Goal: Information Seeking & Learning: Find specific page/section

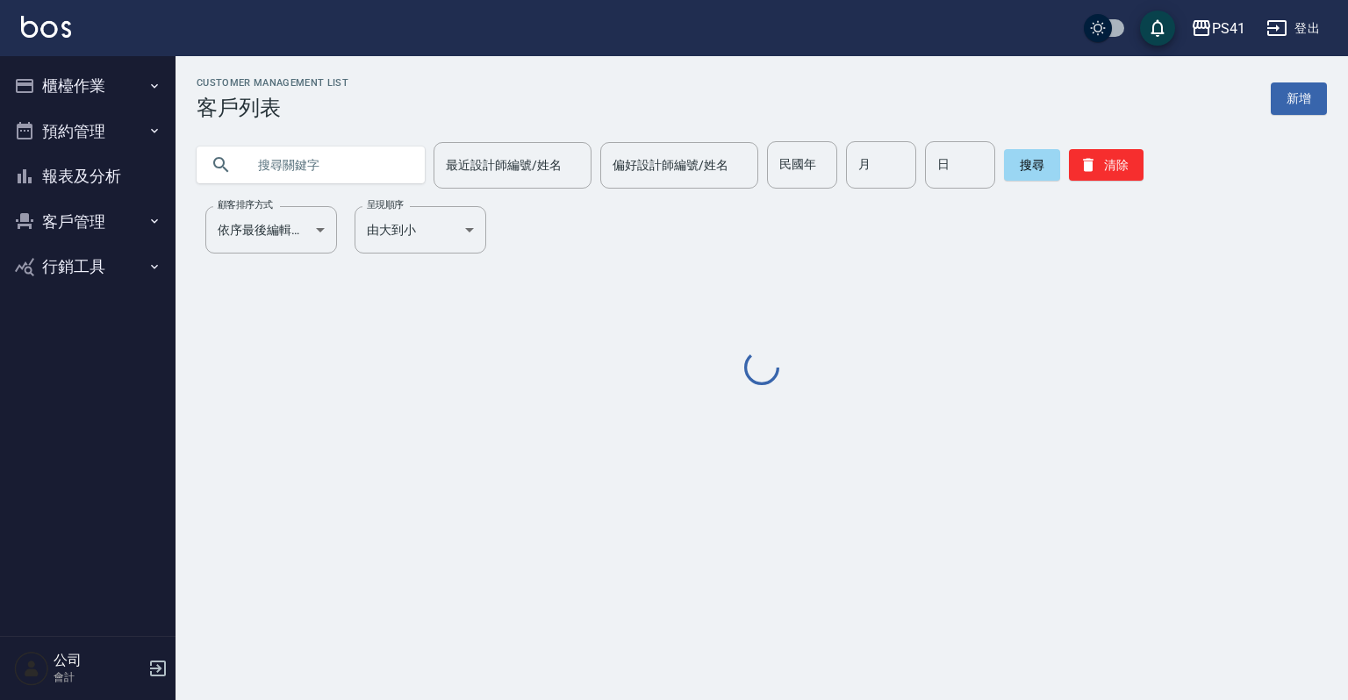
click at [156, 81] on icon "button" at bounding box center [154, 86] width 14 height 14
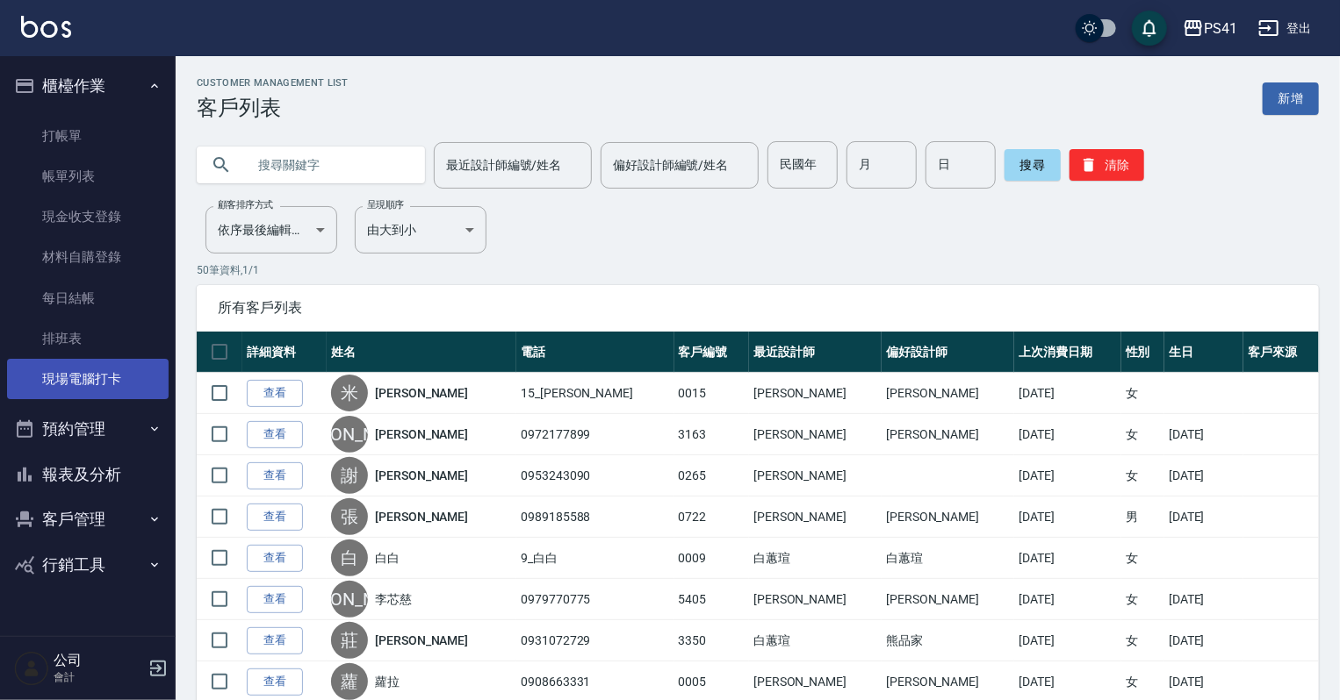
drag, startPoint x: 126, startPoint y: 373, endPoint x: 126, endPoint y: 363, distance: 10.5
click at [126, 373] on link "現場電腦打卡" at bounding box center [88, 379] width 162 height 40
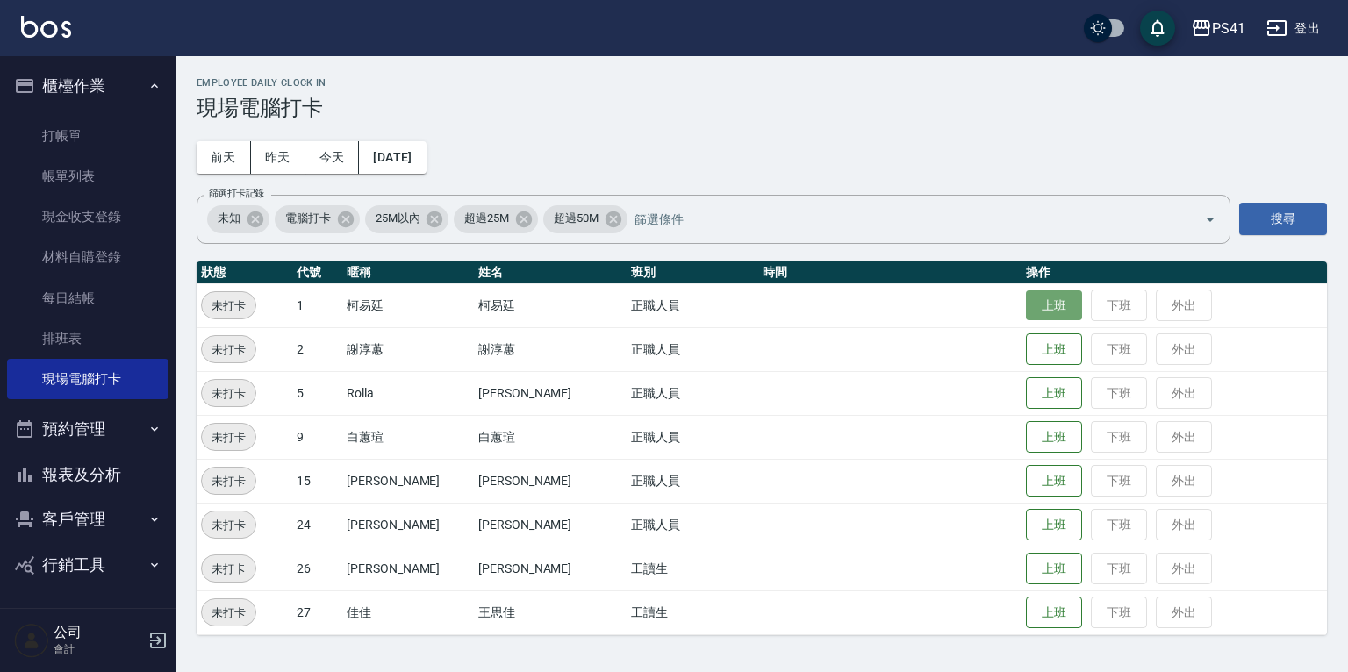
click at [1026, 311] on button "上班" at bounding box center [1054, 306] width 56 height 31
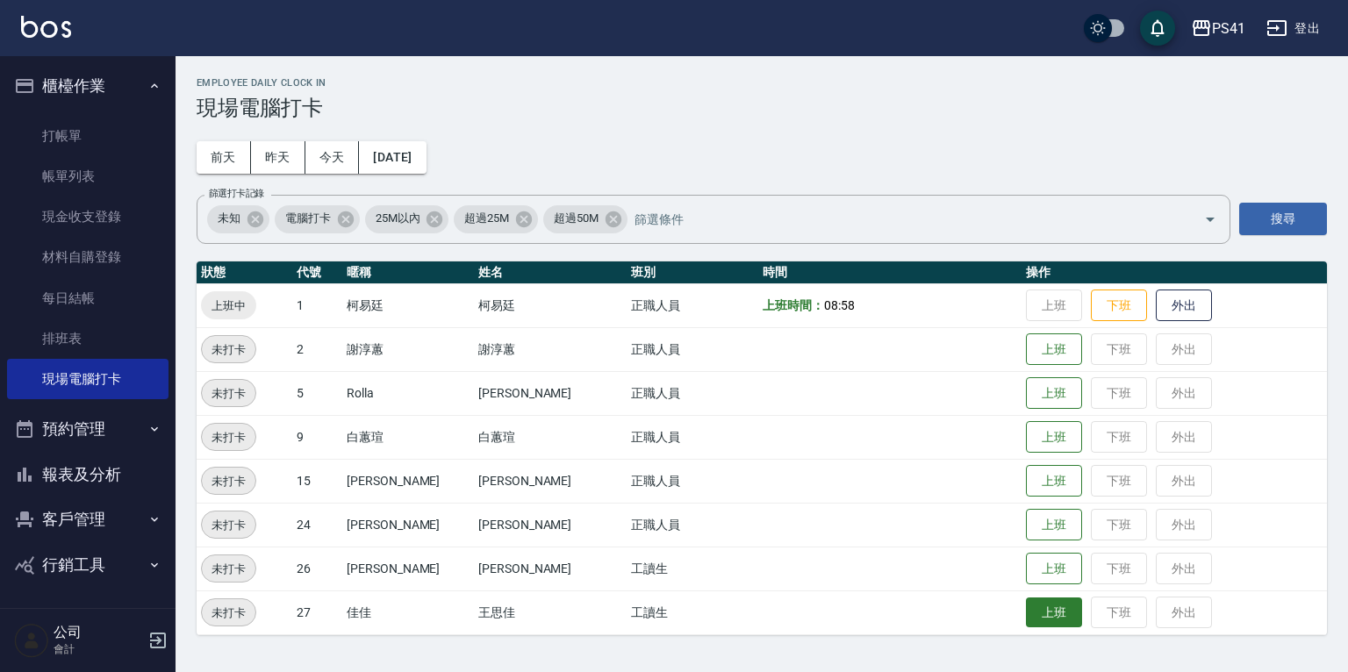
click at [1039, 609] on button "上班" at bounding box center [1054, 613] width 56 height 31
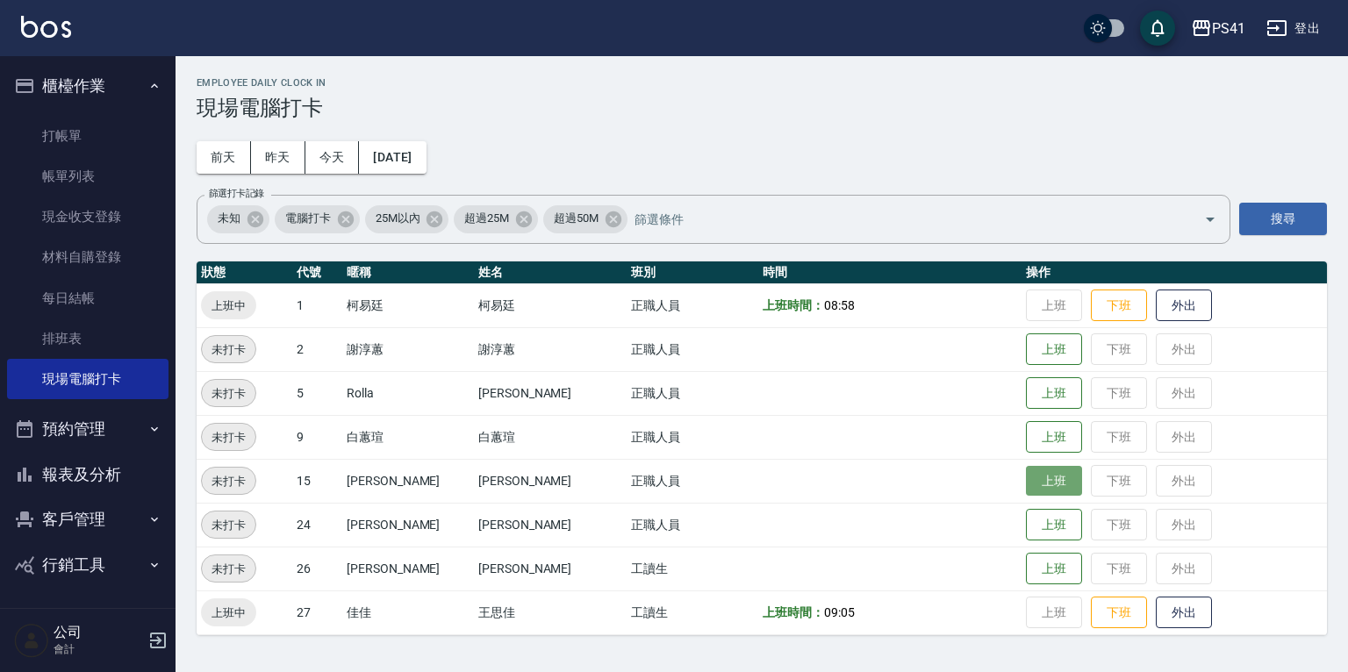
click at [1052, 485] on button "上班" at bounding box center [1054, 481] width 56 height 31
click at [1040, 527] on button "上班" at bounding box center [1054, 525] width 56 height 31
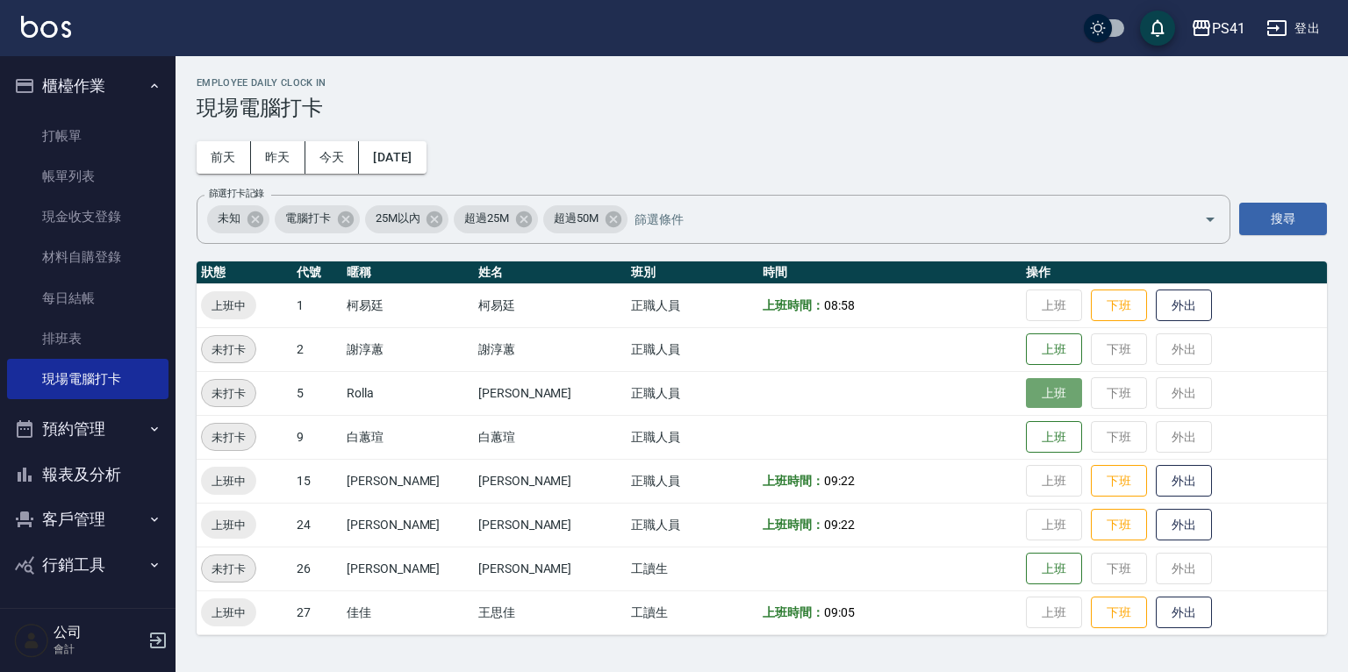
click at [1047, 399] on button "上班" at bounding box center [1054, 393] width 56 height 31
drag, startPoint x: 1023, startPoint y: 333, endPoint x: 1035, endPoint y: 356, distance: 25.9
click at [1035, 356] on td "上班 下班 外出" at bounding box center [1174, 349] width 305 height 44
click at [1036, 361] on button "上班" at bounding box center [1054, 349] width 56 height 31
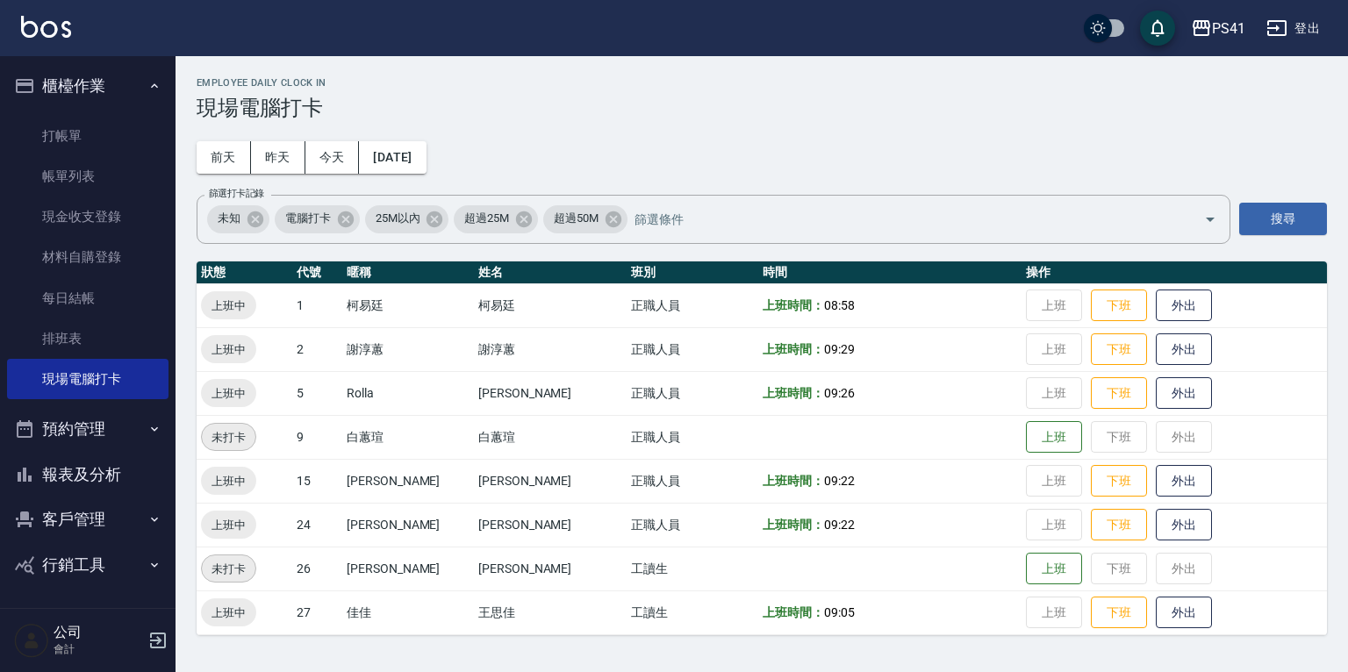
drag, startPoint x: 95, startPoint y: 513, endPoint x: 102, endPoint y: 521, distance: 11.2
click at [95, 513] on button "客戶管理" at bounding box center [88, 520] width 162 height 46
click at [116, 568] on link "客戶列表" at bounding box center [88, 570] width 162 height 40
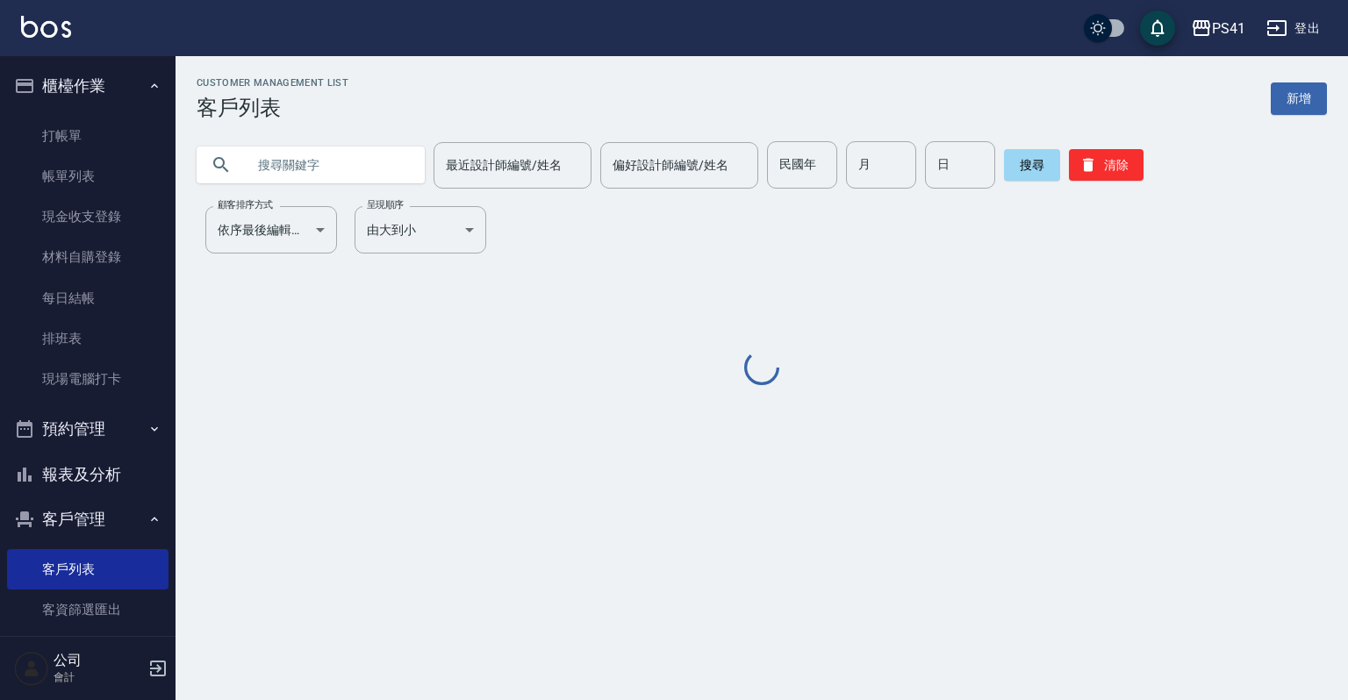
click at [329, 183] on input "text" at bounding box center [328, 164] width 165 height 47
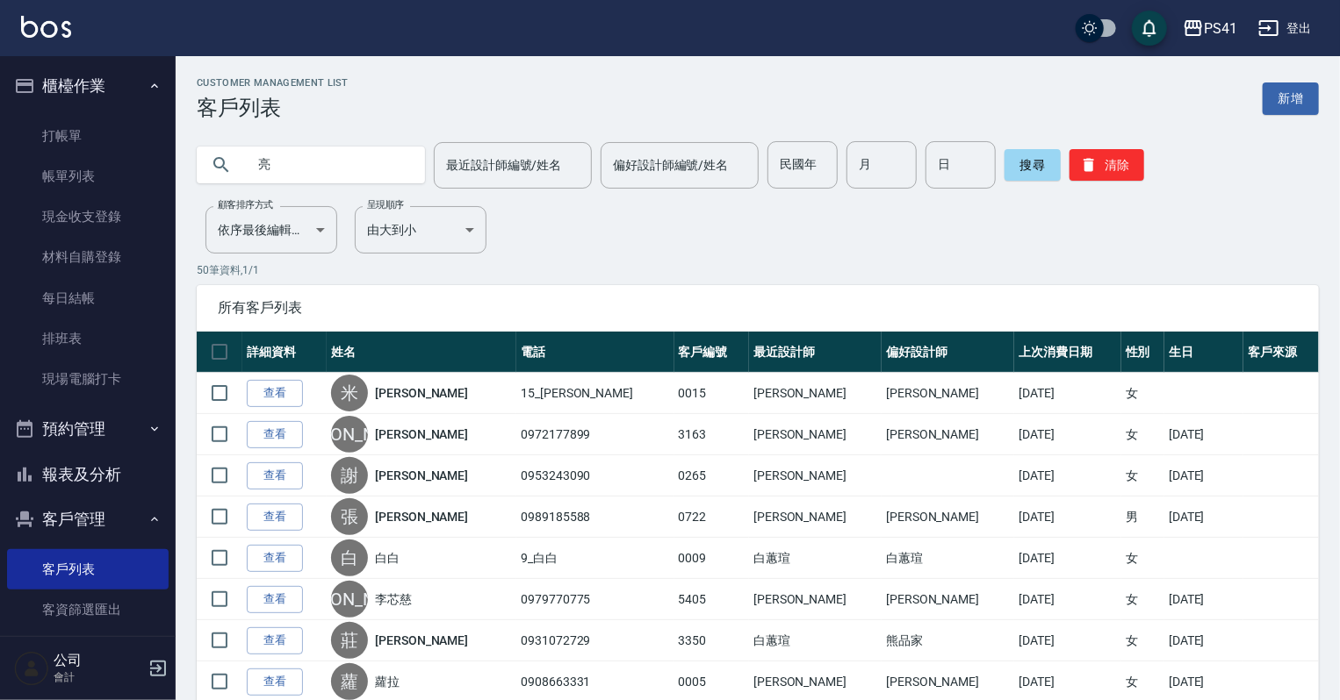
type input "亮"
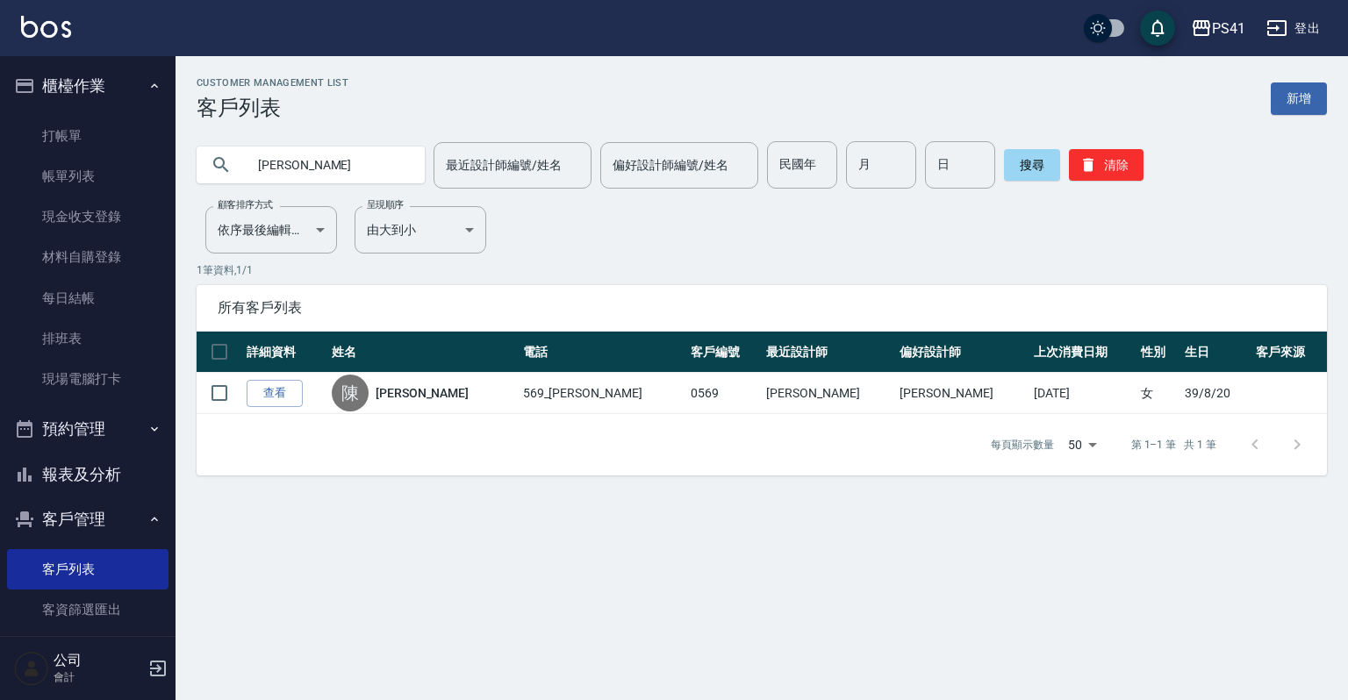
type input "陳"
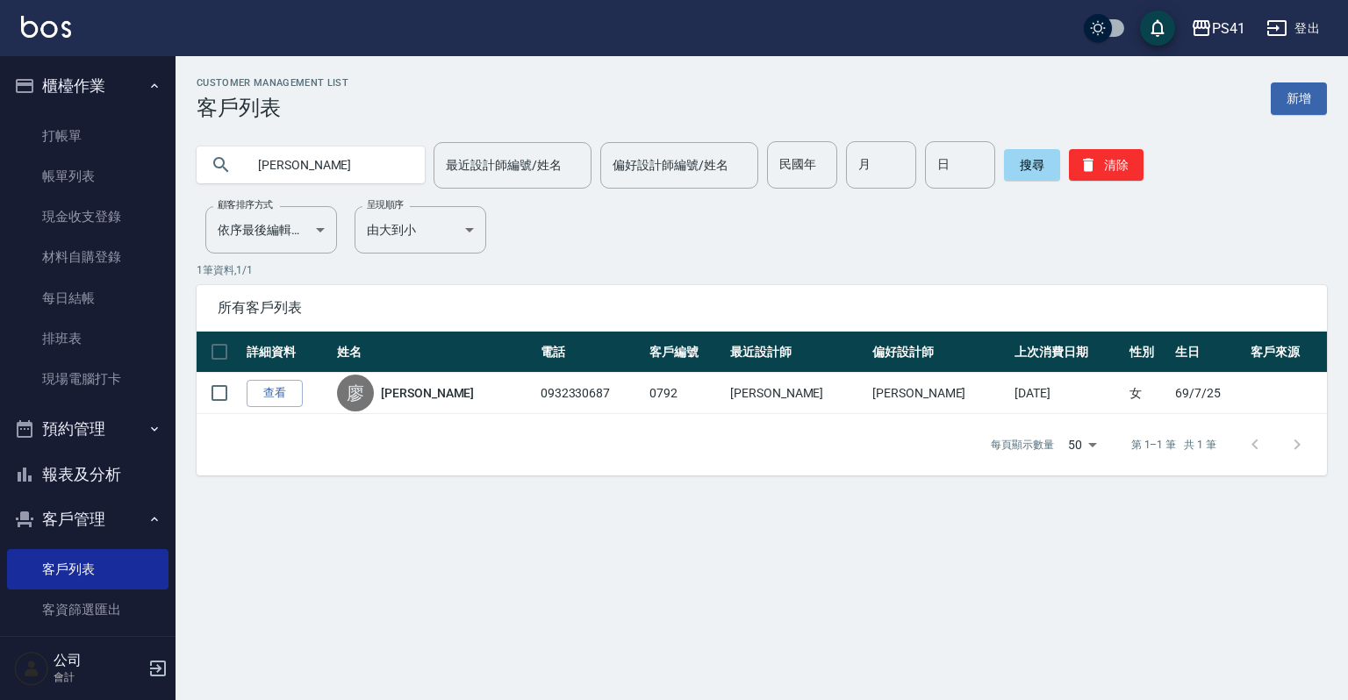
type input "廖"
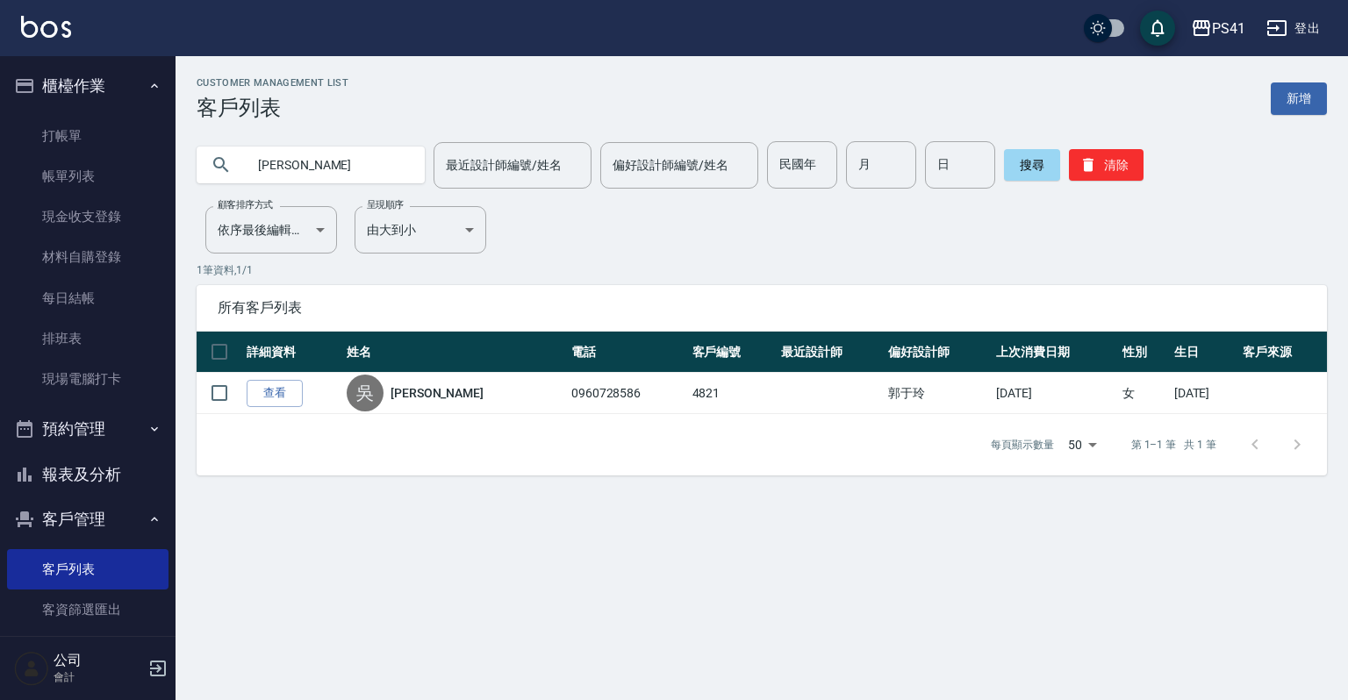
type input "雪"
click at [109, 383] on link "現場電腦打卡" at bounding box center [88, 379] width 162 height 40
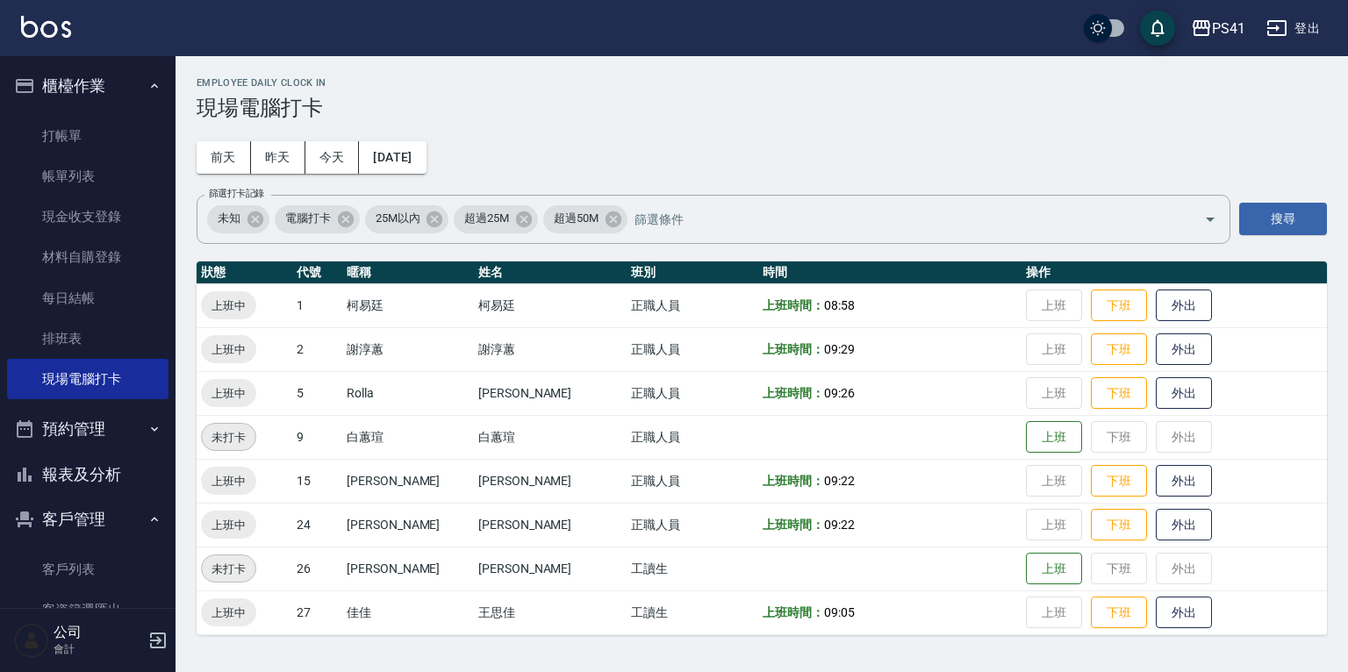
click at [97, 492] on button "報表及分析" at bounding box center [88, 475] width 162 height 46
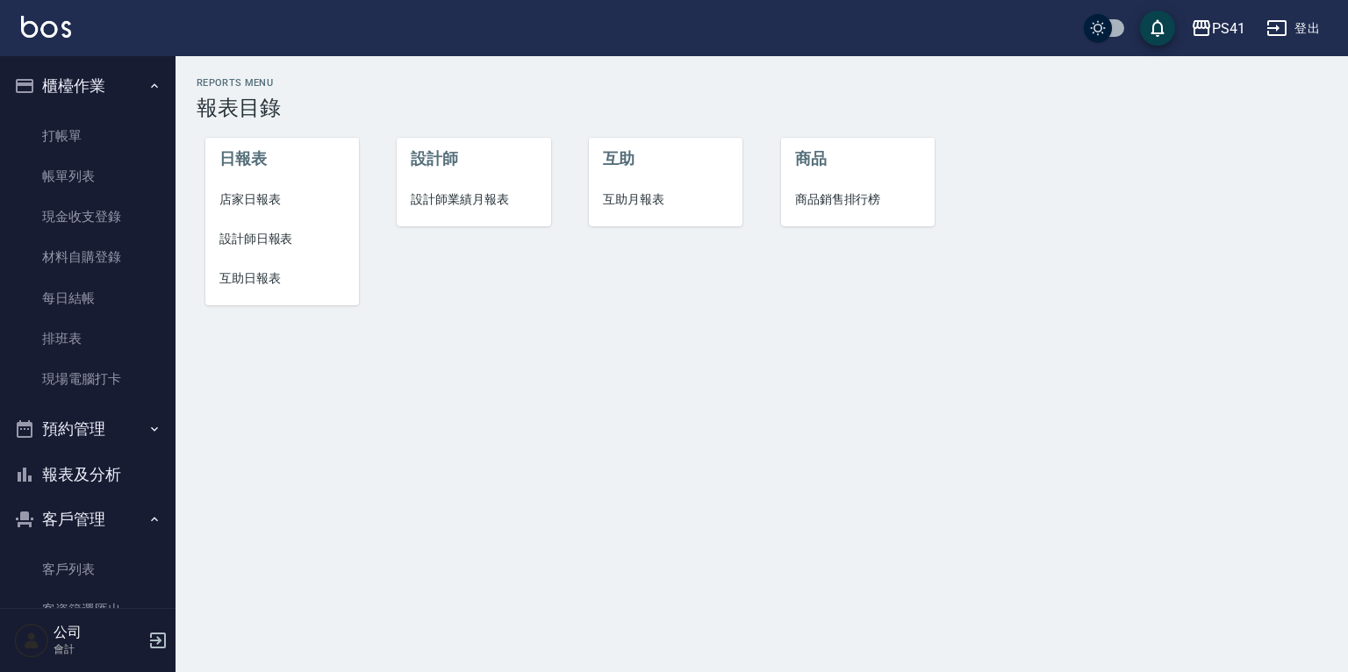
click at [639, 194] on span "互助月報表" at bounding box center [666, 199] width 126 height 18
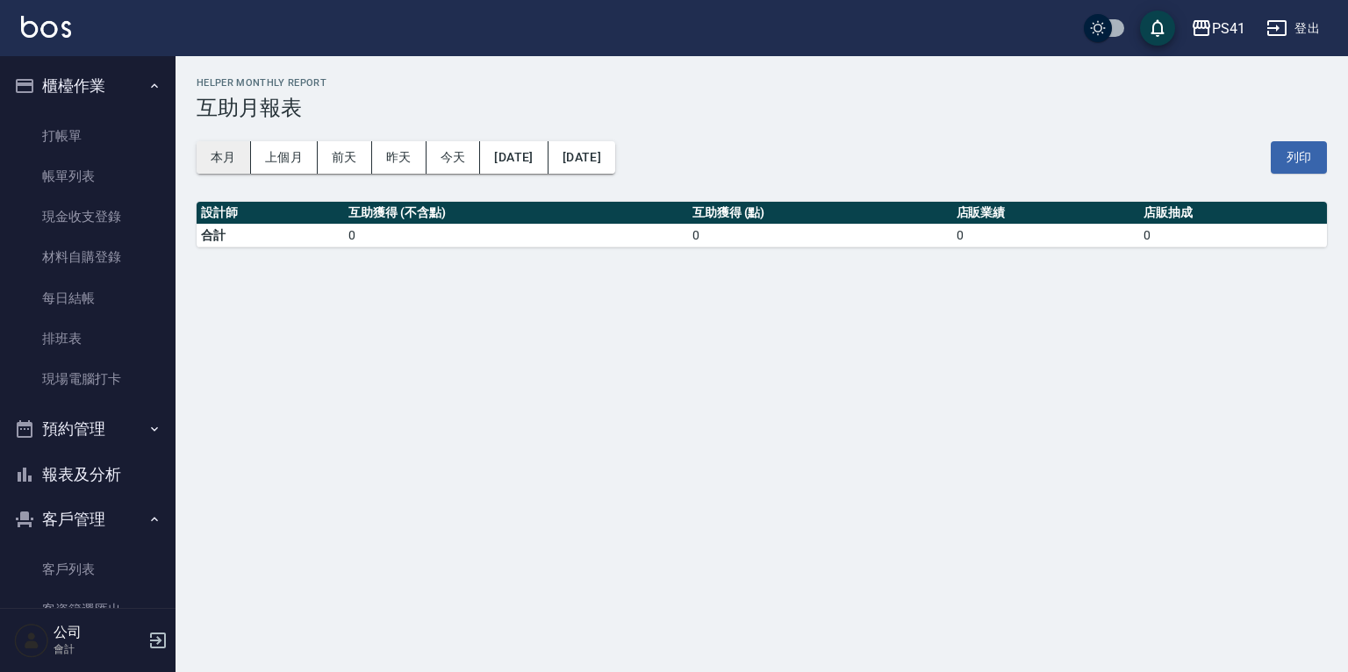
click at [217, 156] on button "本月" at bounding box center [224, 157] width 54 height 32
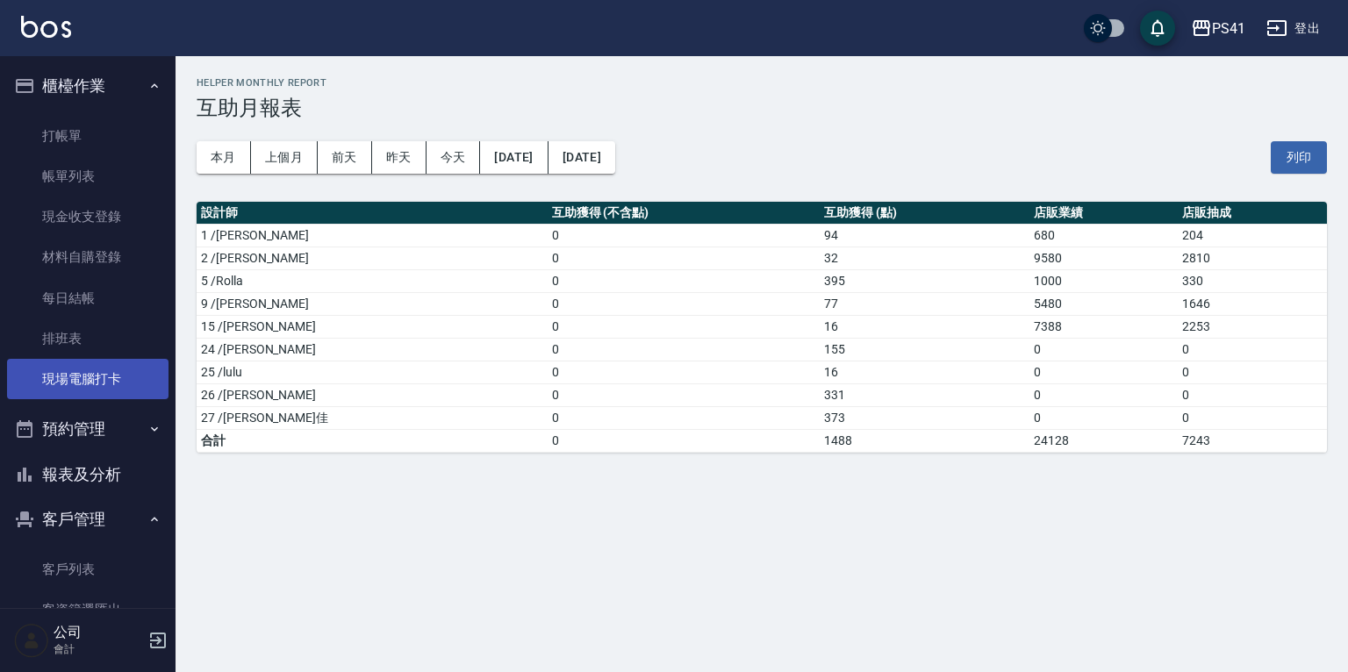
click at [104, 365] on link "現場電腦打卡" at bounding box center [88, 379] width 162 height 40
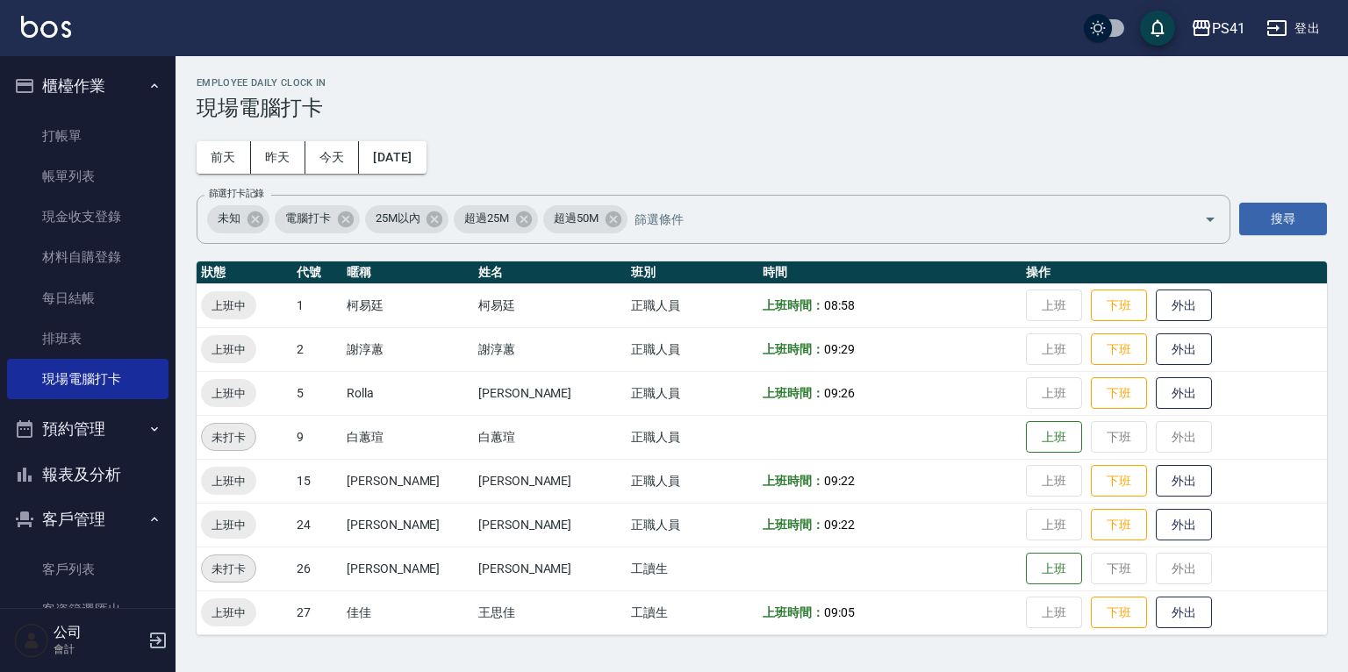
click at [76, 437] on button "預約管理" at bounding box center [88, 429] width 162 height 46
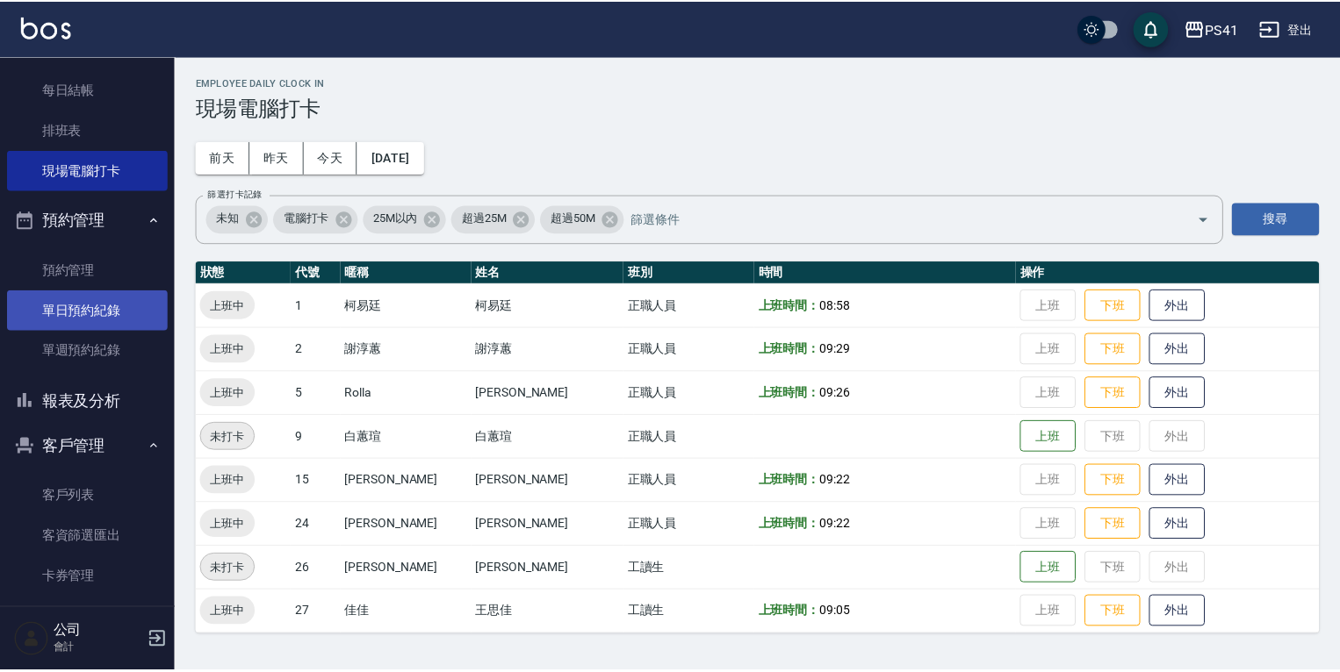
scroll to position [211, 0]
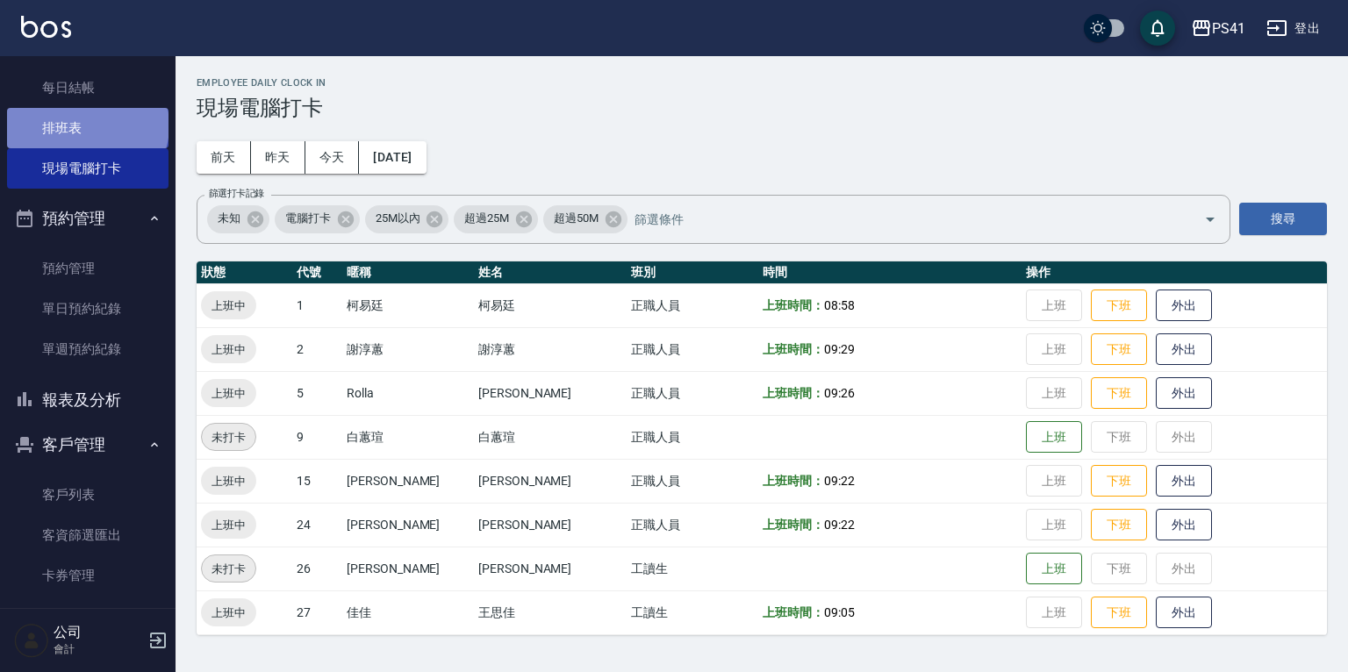
click at [86, 126] on link "排班表" at bounding box center [88, 128] width 162 height 40
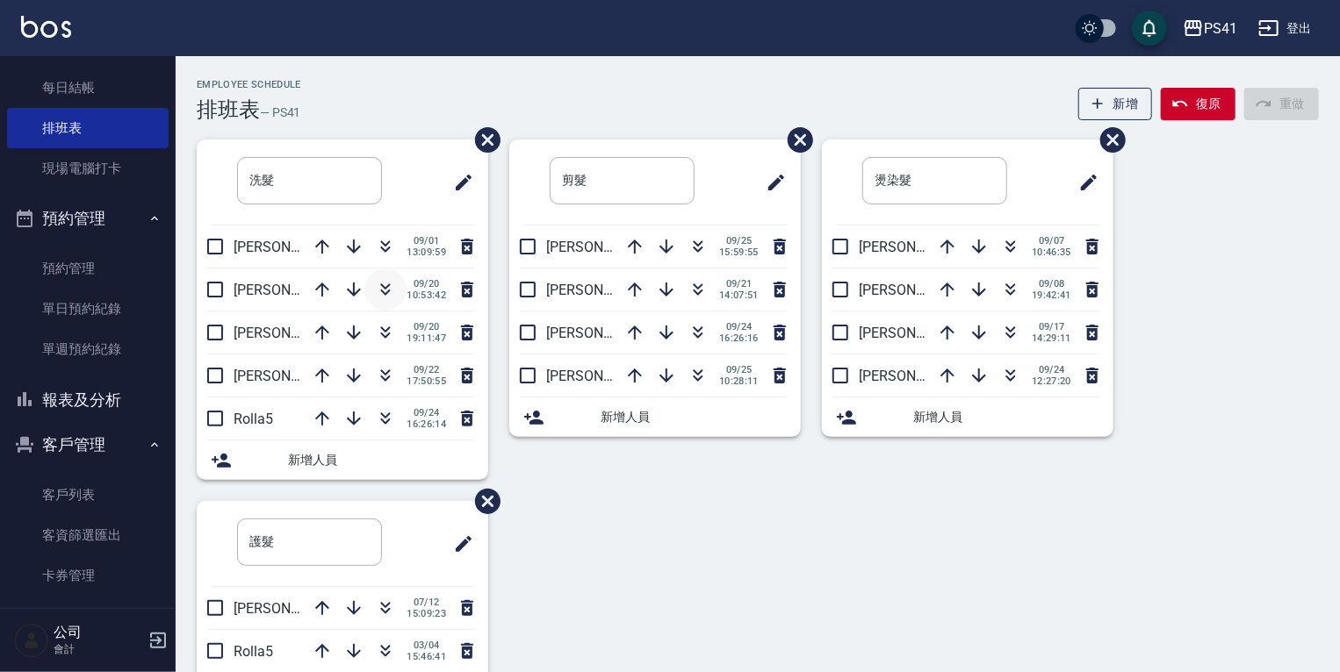
click at [383, 286] on icon "button" at bounding box center [386, 287] width 10 height 6
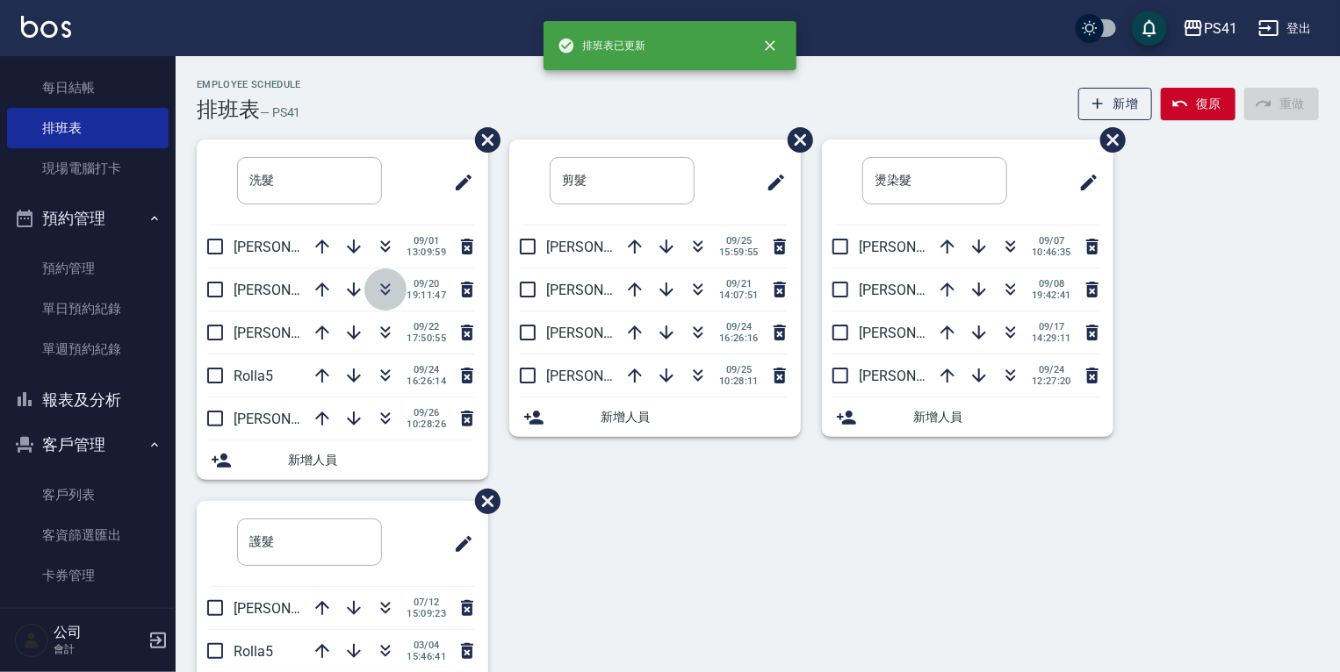
click at [386, 281] on icon "button" at bounding box center [385, 289] width 21 height 21
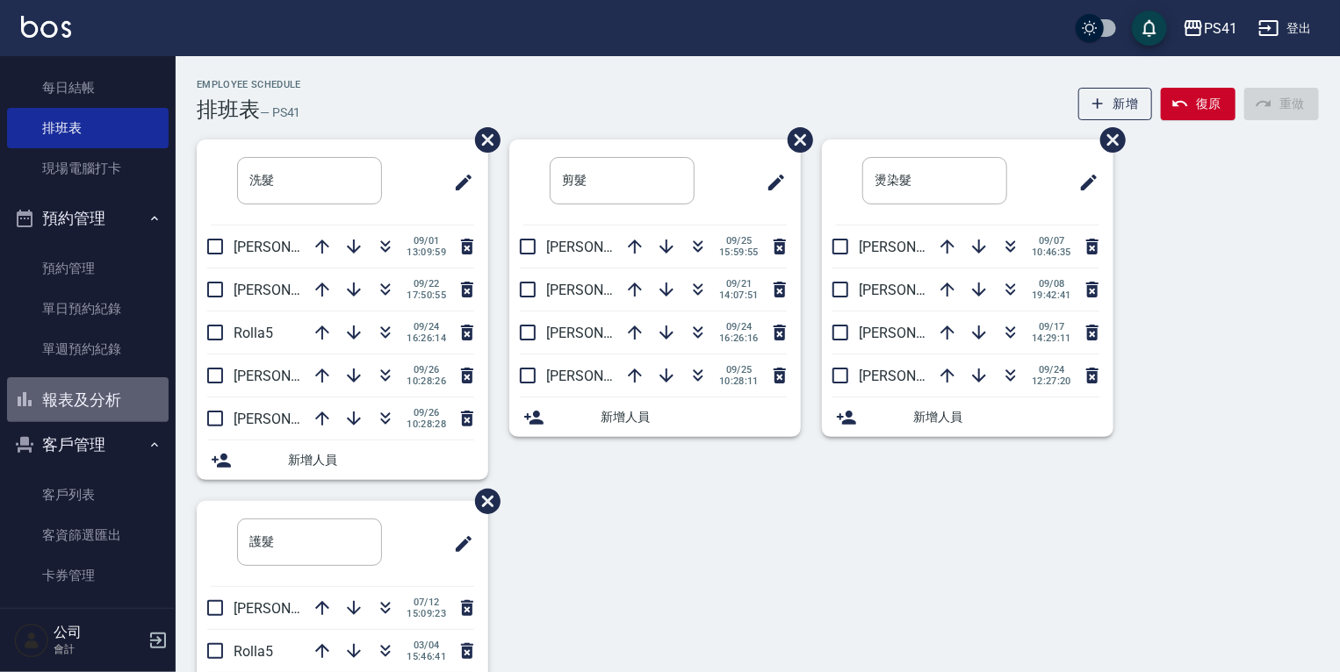
click at [104, 400] on button "報表及分析" at bounding box center [88, 400] width 162 height 46
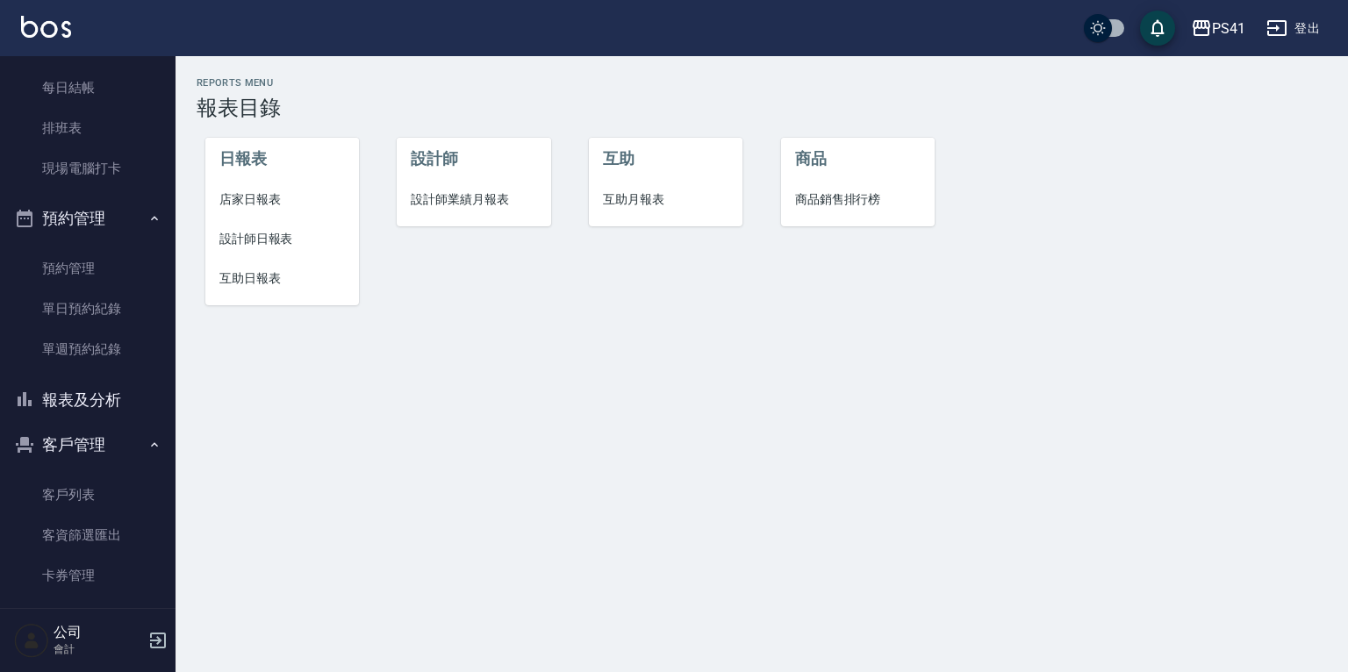
click at [253, 238] on span "設計師日報表" at bounding box center [282, 239] width 126 height 18
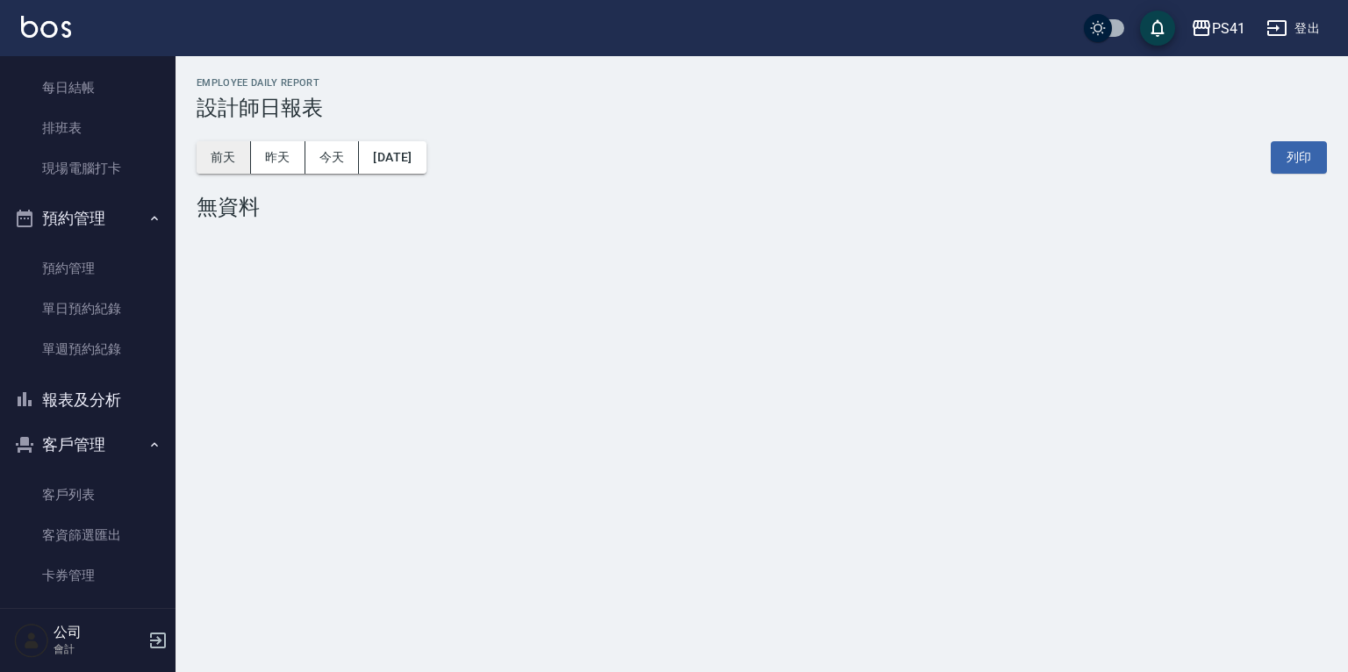
click at [235, 157] on button "前天" at bounding box center [224, 157] width 54 height 32
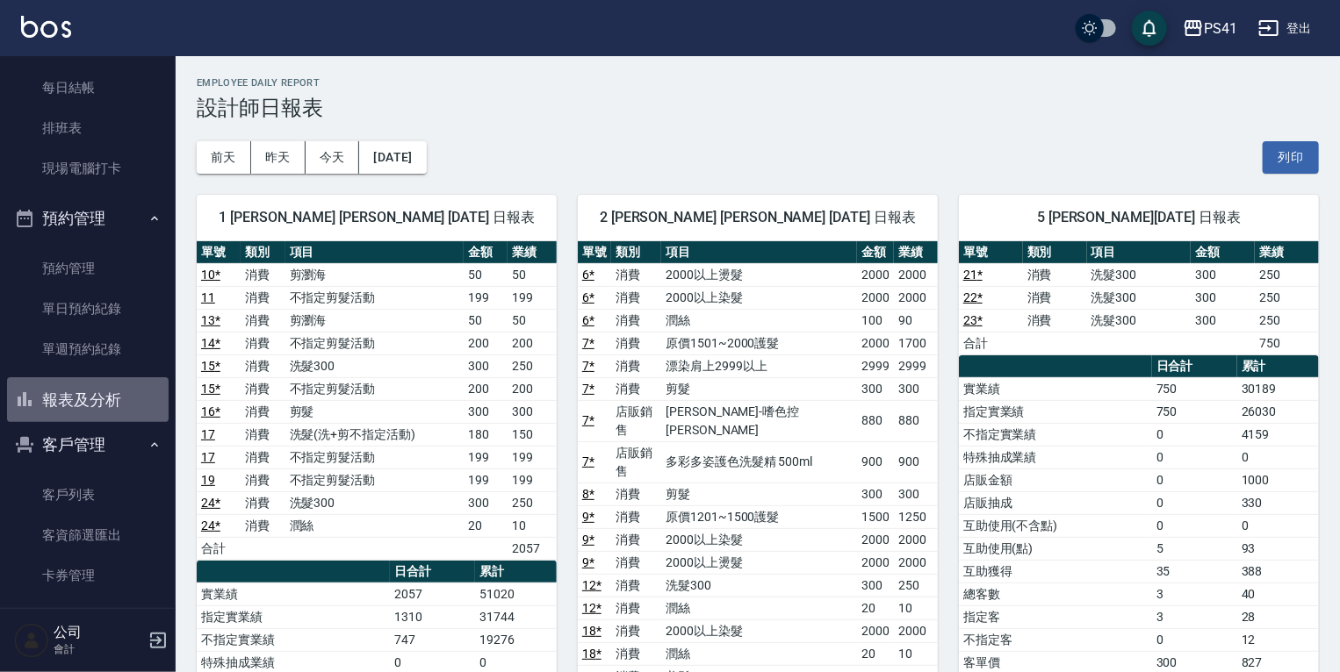
click at [88, 392] on button "報表及分析" at bounding box center [88, 400] width 162 height 46
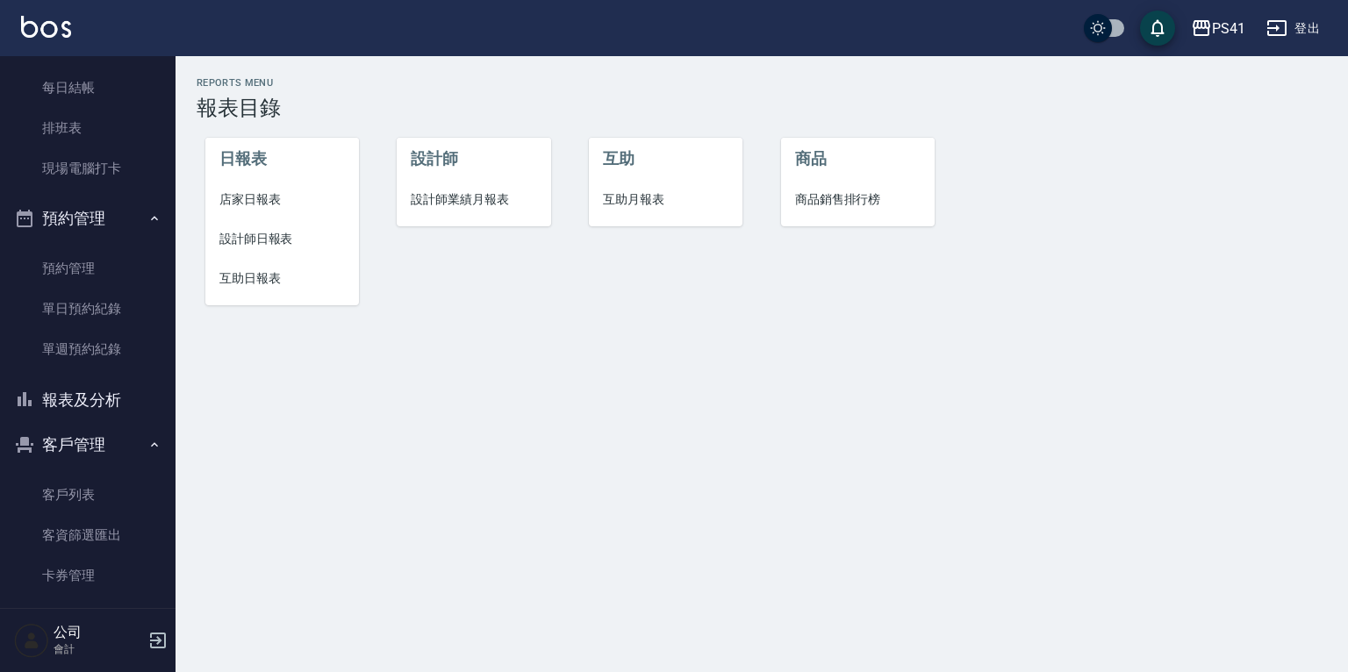
click at [260, 235] on span "設計師日報表" at bounding box center [282, 239] width 126 height 18
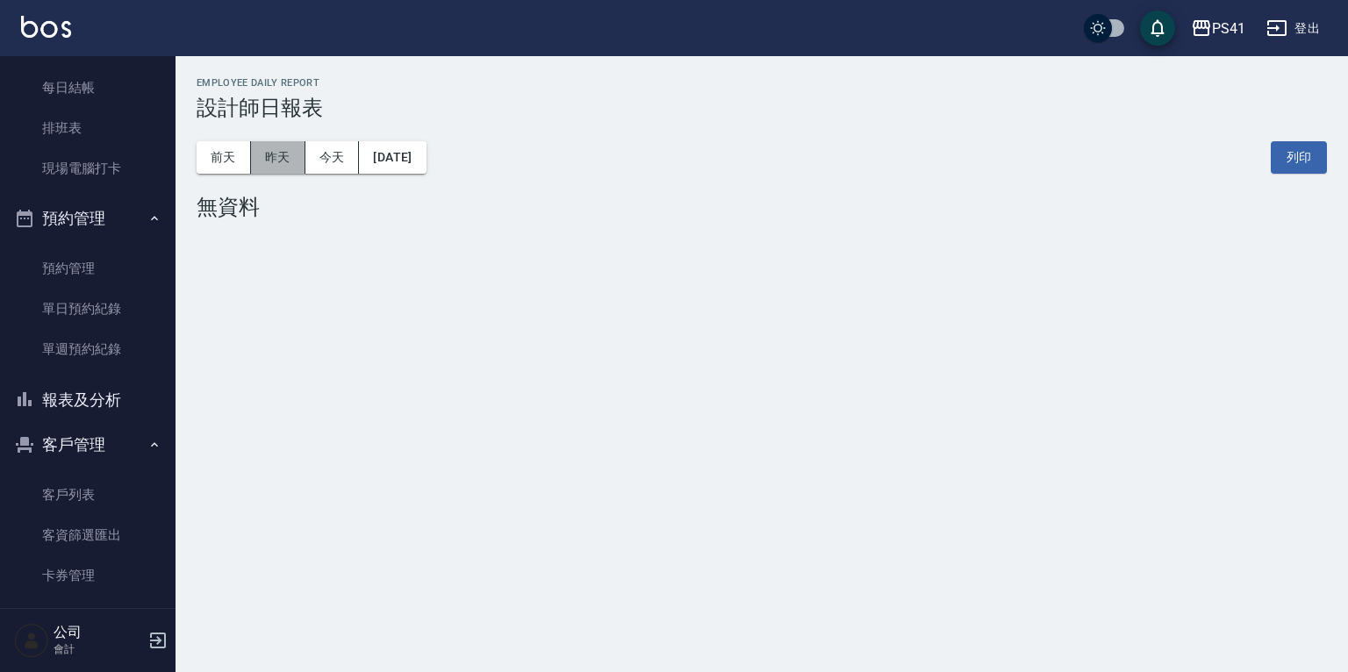
click at [279, 155] on button "昨天" at bounding box center [278, 157] width 54 height 32
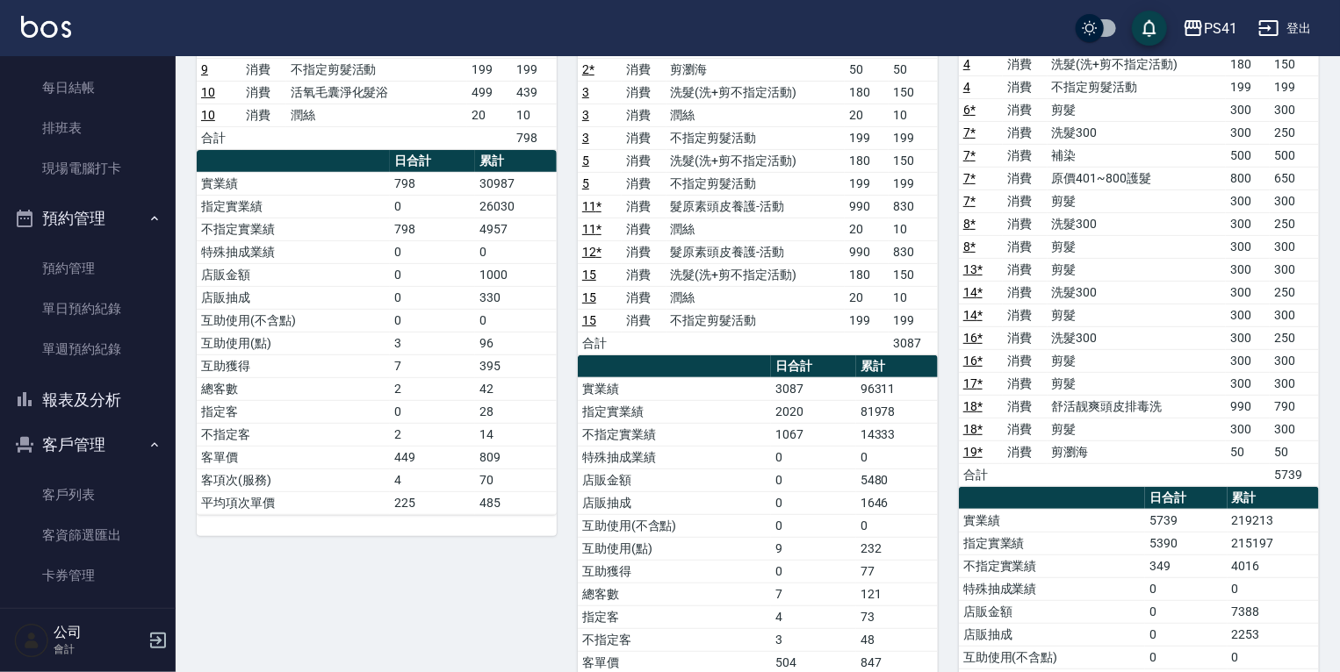
scroll to position [70, 0]
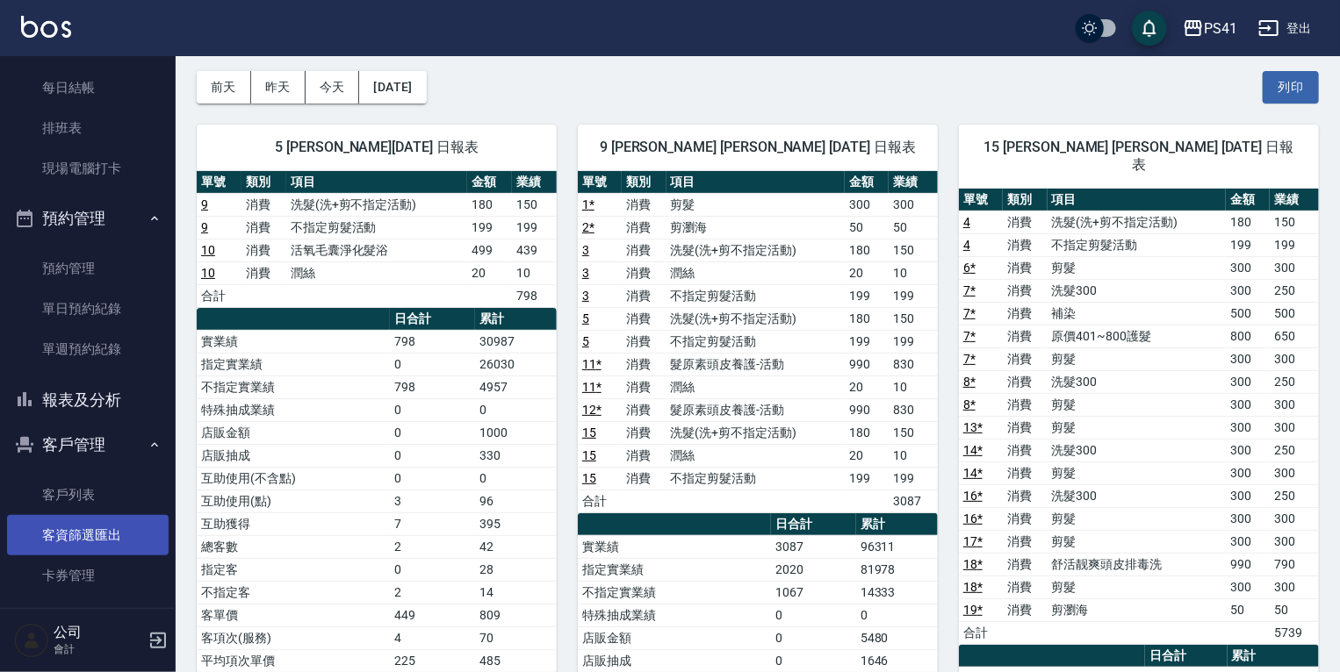
drag, startPoint x: 97, startPoint y: 496, endPoint x: 97, endPoint y: 524, distance: 28.1
click at [97, 496] on link "客戶列表" at bounding box center [88, 495] width 162 height 40
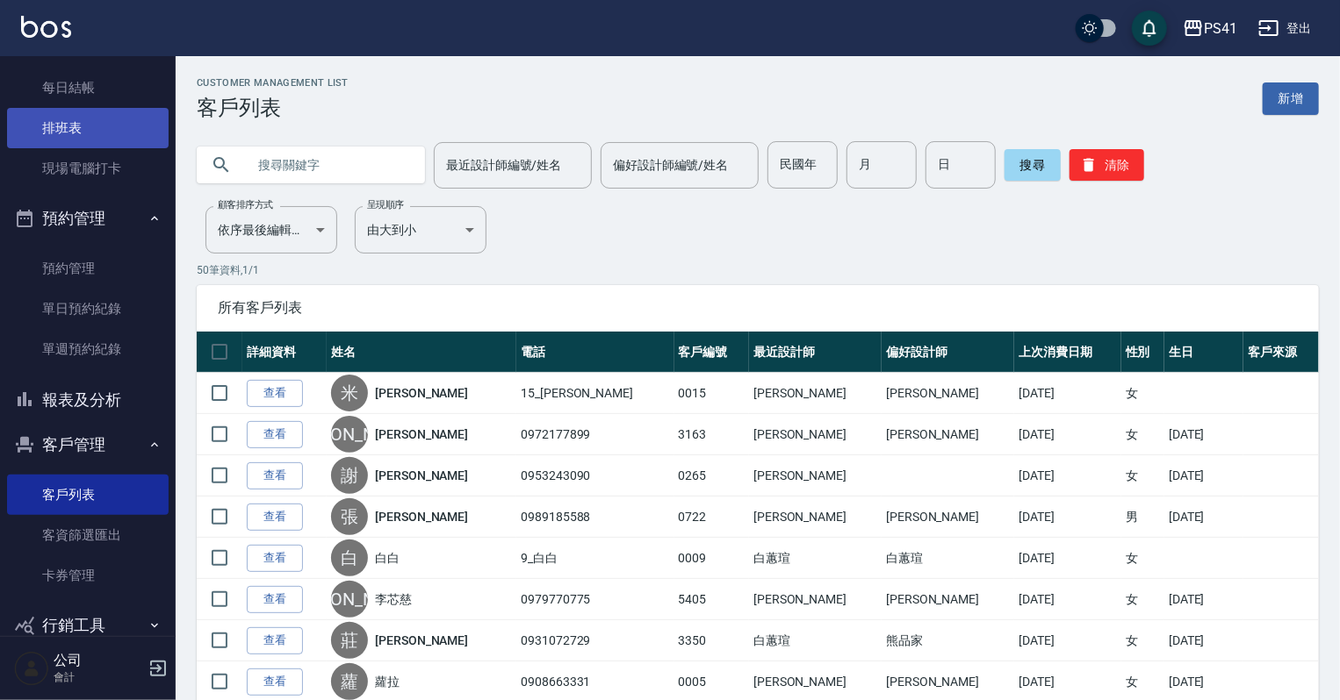
drag, startPoint x: 108, startPoint y: 167, endPoint x: 108, endPoint y: 147, distance: 20.2
click at [108, 167] on link "現場電腦打卡" at bounding box center [88, 168] width 162 height 40
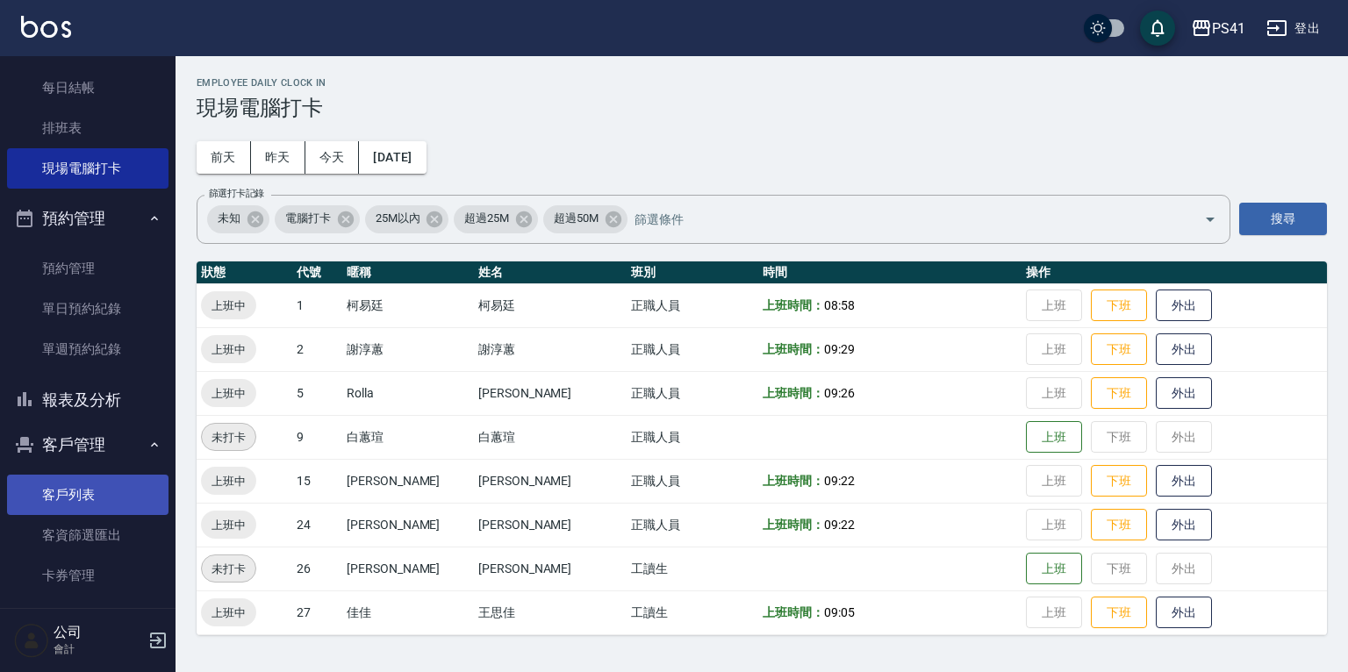
click at [65, 475] on link "客戶列表" at bounding box center [88, 495] width 162 height 40
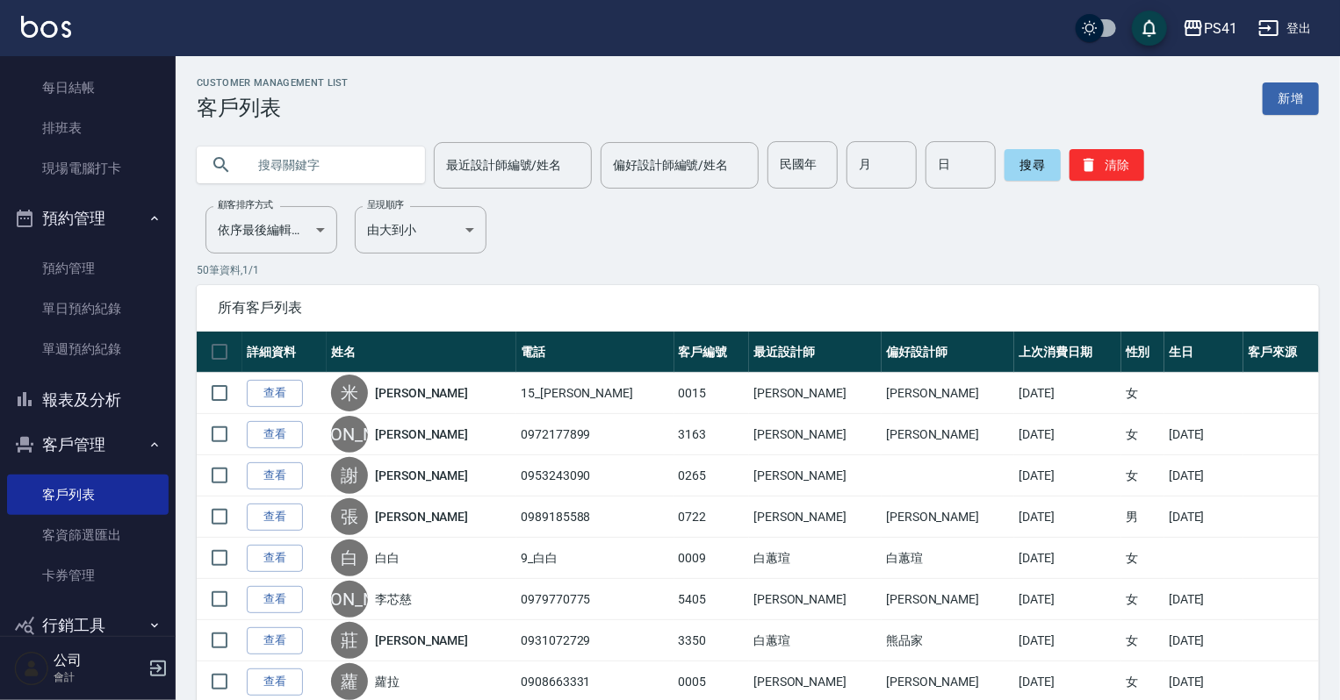
click at [279, 158] on input "text" at bounding box center [328, 164] width 165 height 47
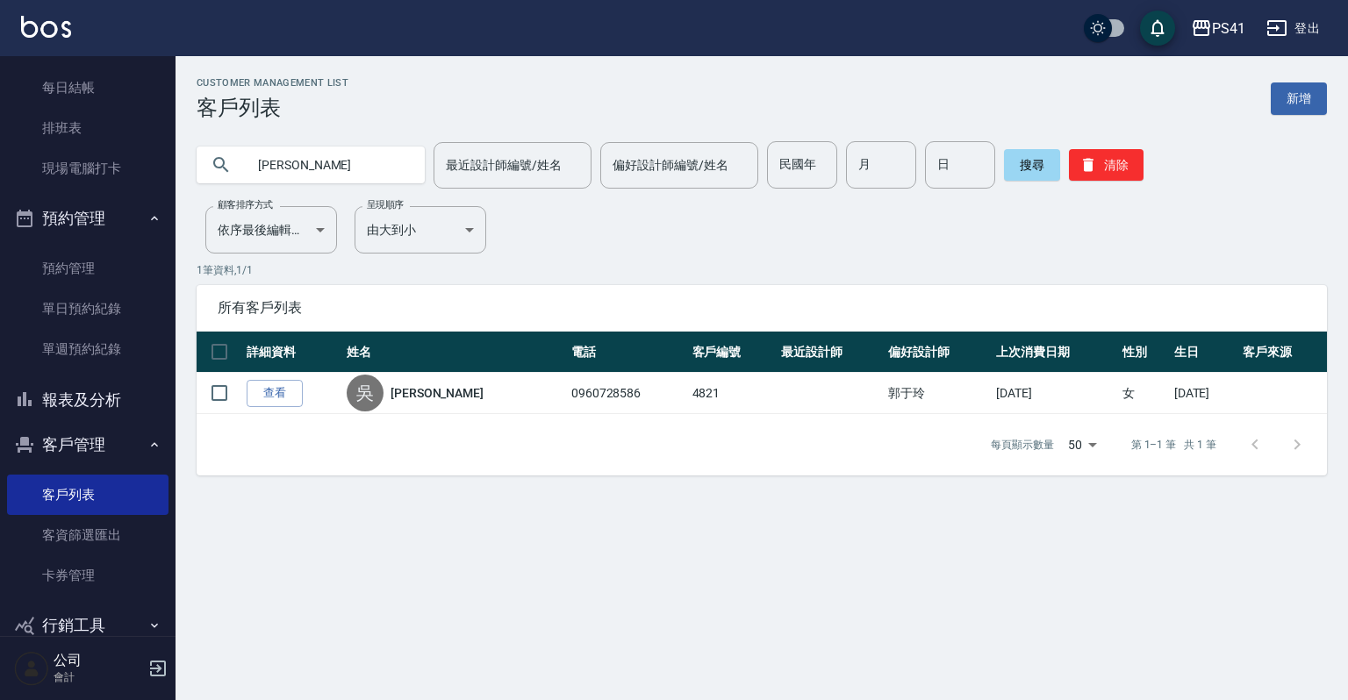
type input "雪"
click at [74, 492] on link "客戶列表" at bounding box center [88, 495] width 162 height 40
click at [1108, 172] on button "清除" at bounding box center [1106, 165] width 75 height 32
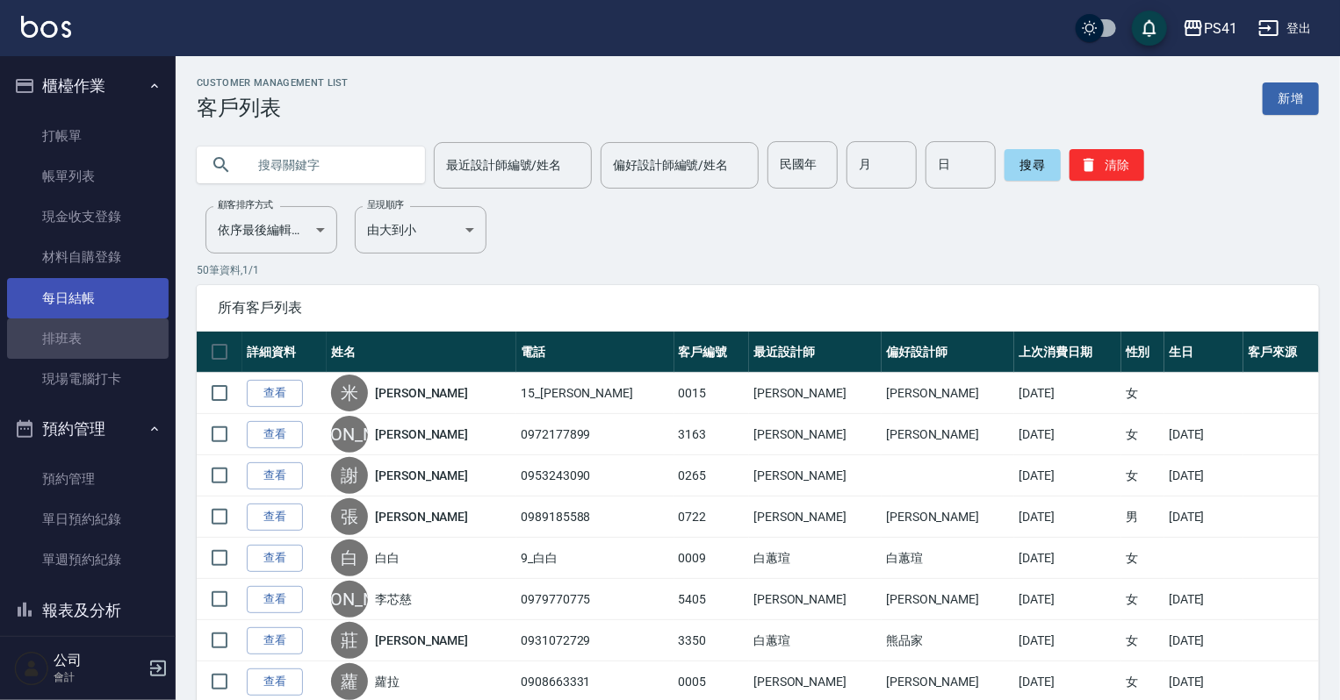
drag, startPoint x: 102, startPoint y: 330, endPoint x: 102, endPoint y: 309, distance: 21.1
click at [102, 330] on link "排班表" at bounding box center [88, 339] width 162 height 40
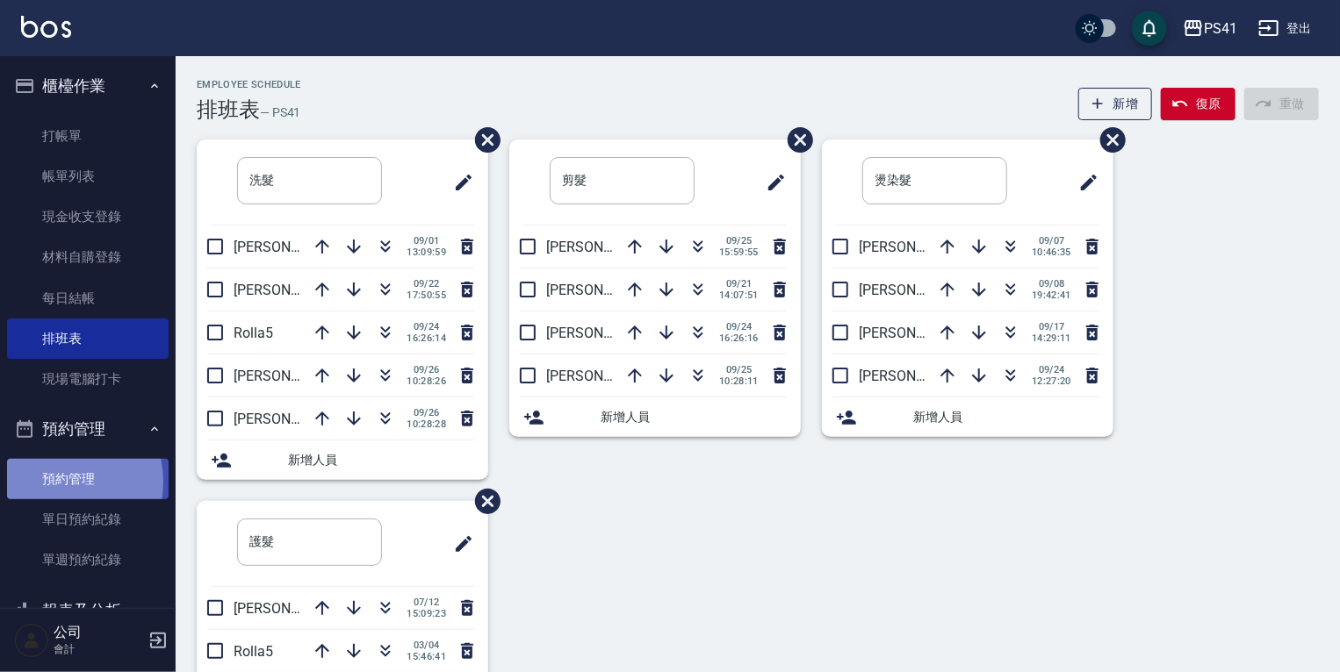
click at [54, 482] on link "預約管理" at bounding box center [88, 479] width 162 height 40
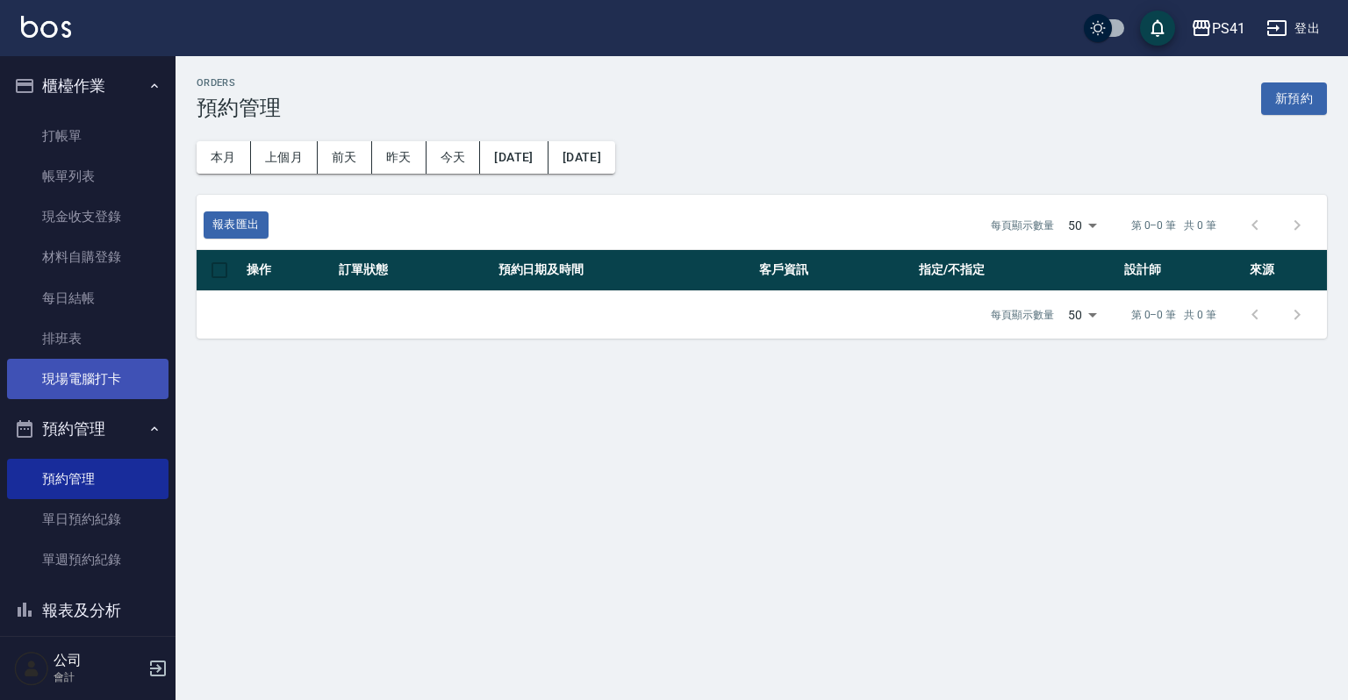
scroll to position [242, 0]
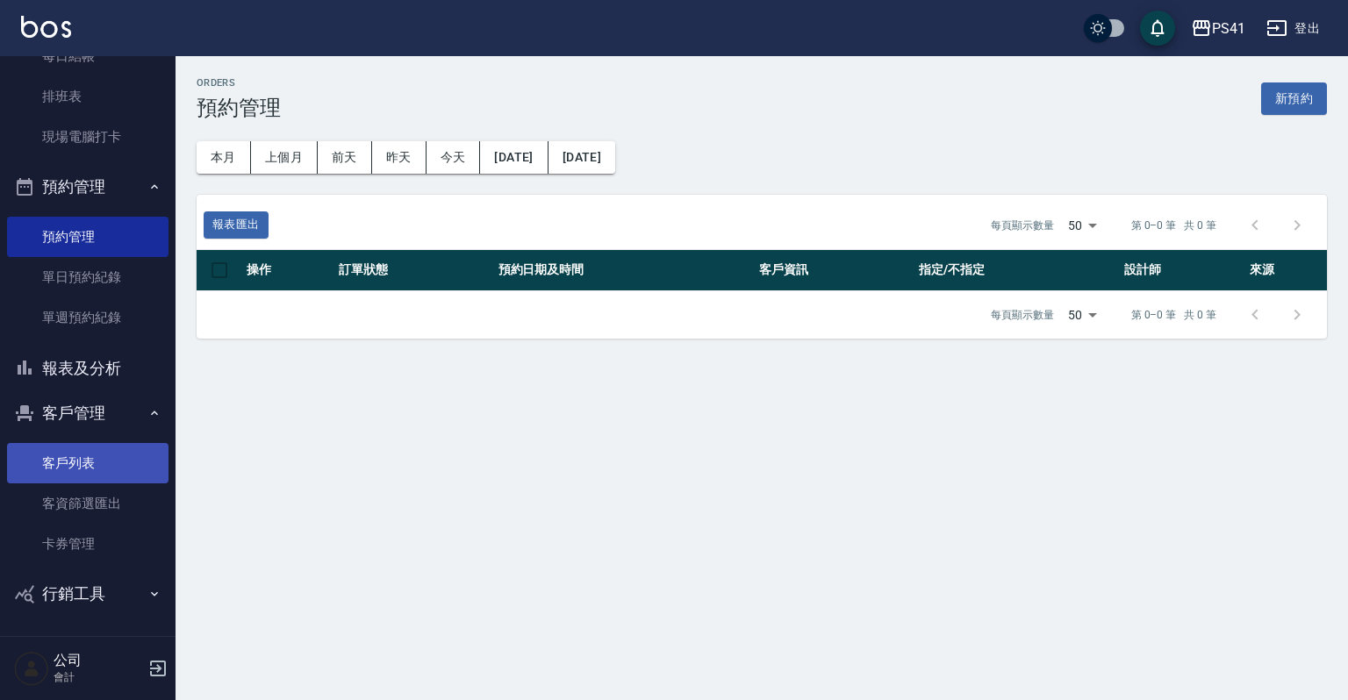
click at [93, 471] on link "客戶列表" at bounding box center [88, 463] width 162 height 40
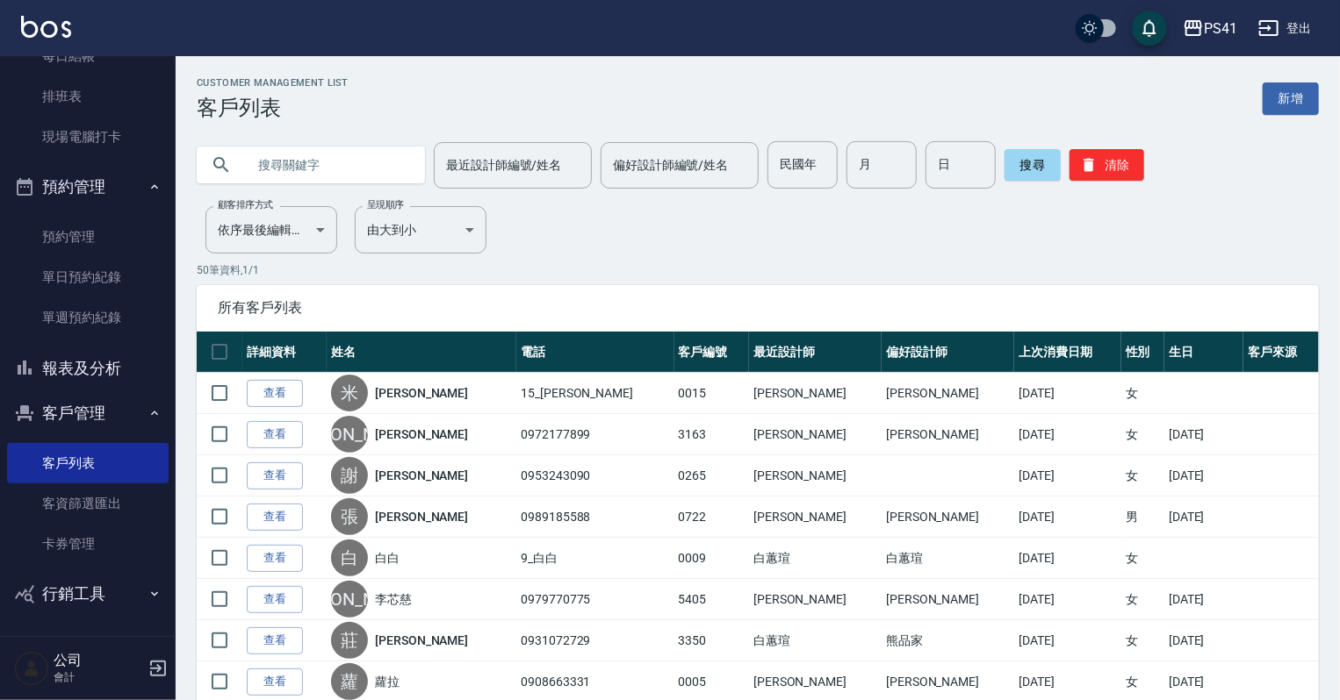
click at [348, 152] on input "text" at bounding box center [328, 164] width 165 height 47
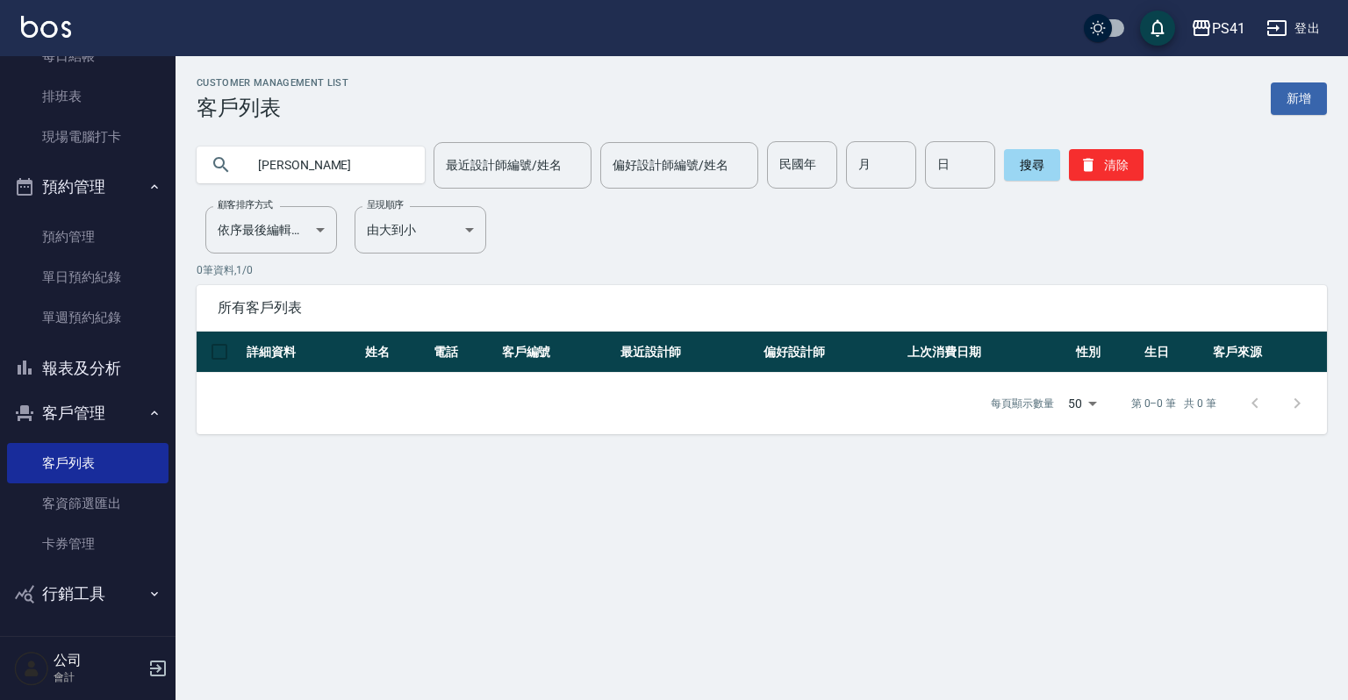
click at [268, 165] on input "[PERSON_NAME]" at bounding box center [328, 164] width 165 height 47
type input "廖雪芬"
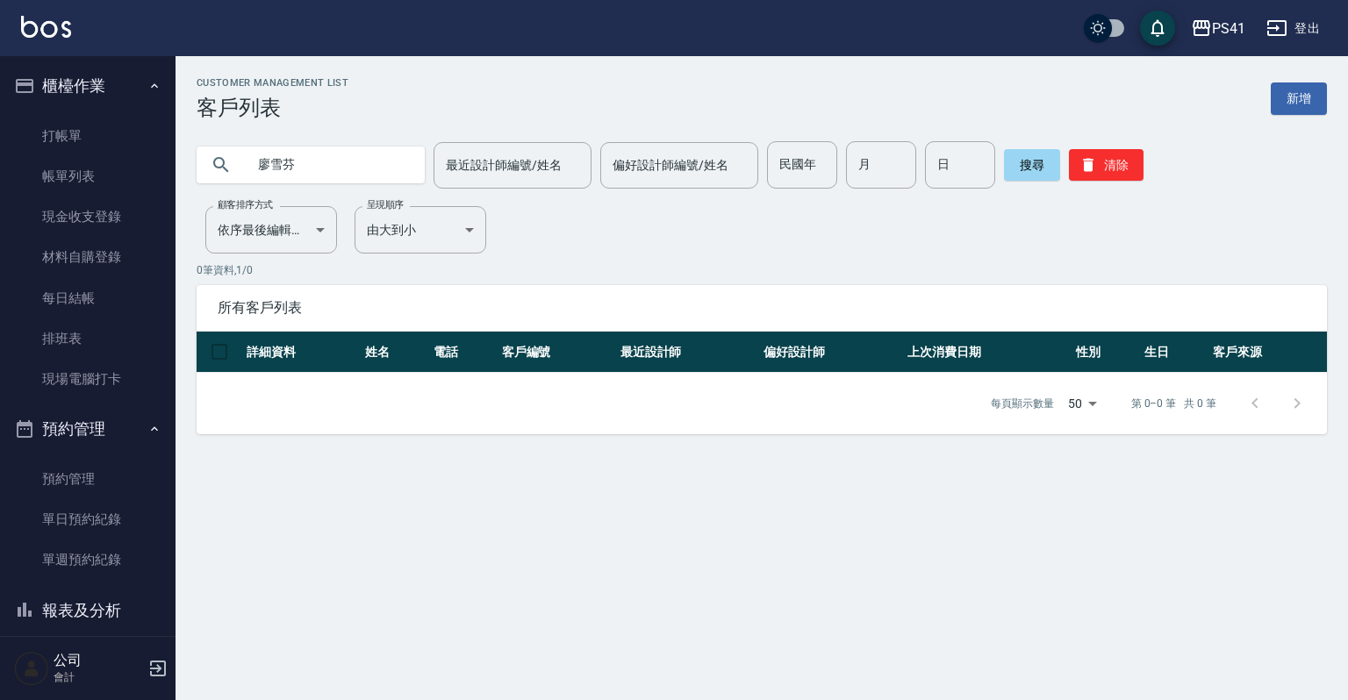
click at [84, 602] on button "報表及分析" at bounding box center [88, 611] width 162 height 46
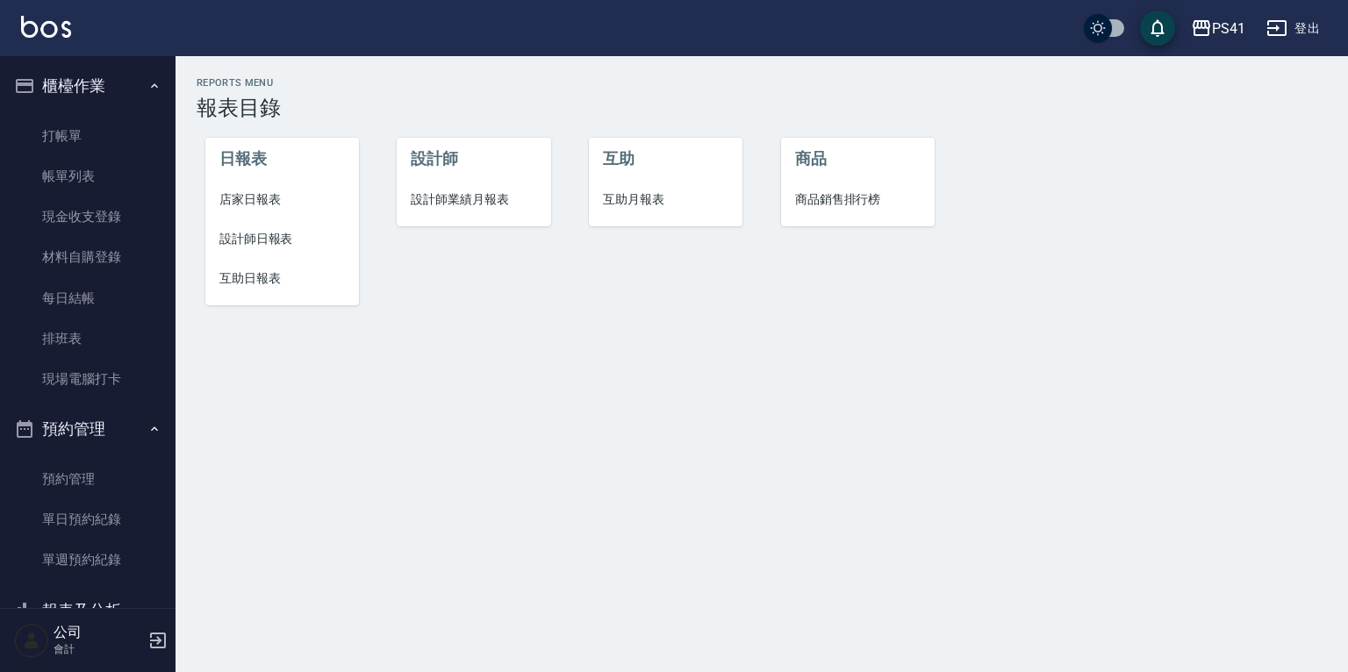
click at [269, 238] on span "設計師日報表" at bounding box center [282, 239] width 126 height 18
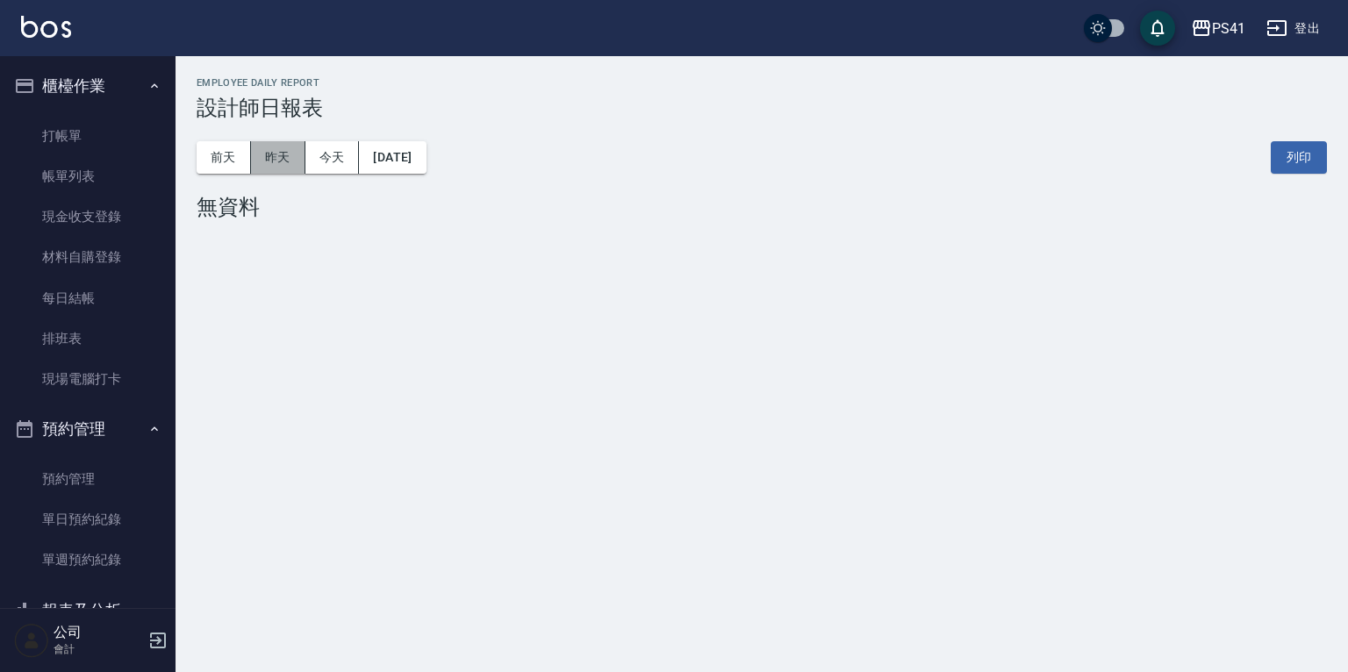
click at [278, 162] on button "昨天" at bounding box center [278, 157] width 54 height 32
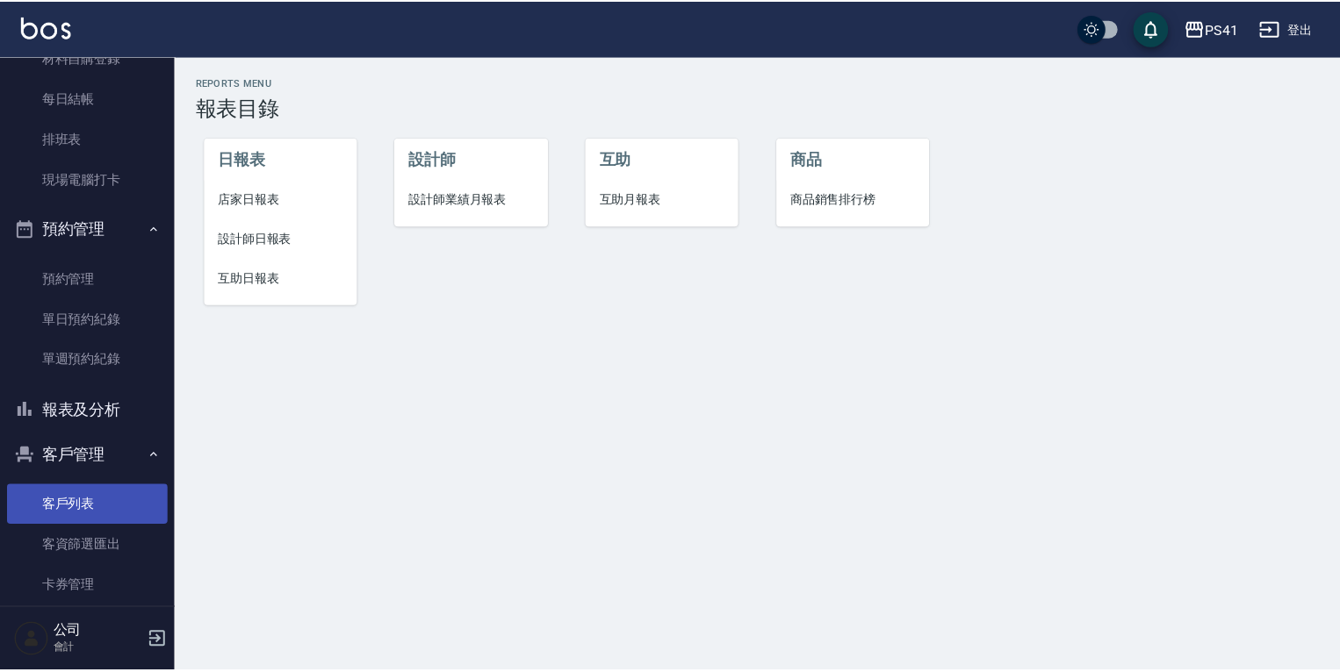
scroll to position [60, 0]
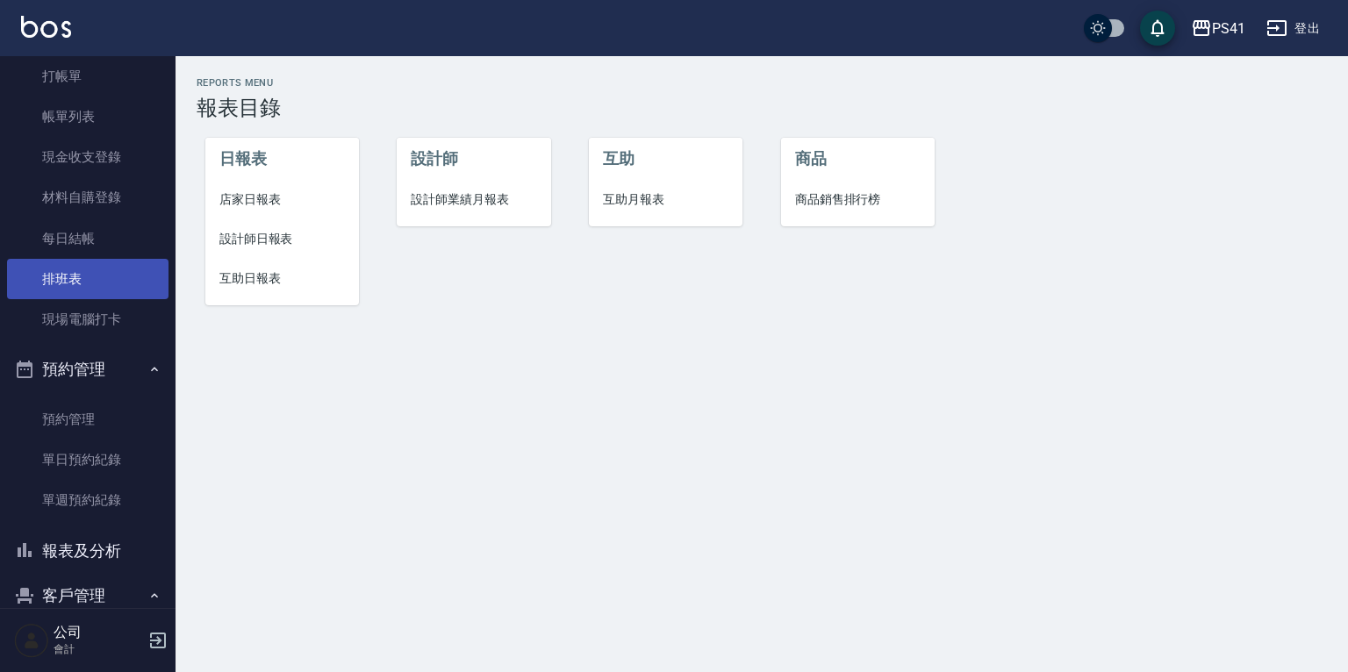
click at [81, 269] on link "排班表" at bounding box center [88, 279] width 162 height 40
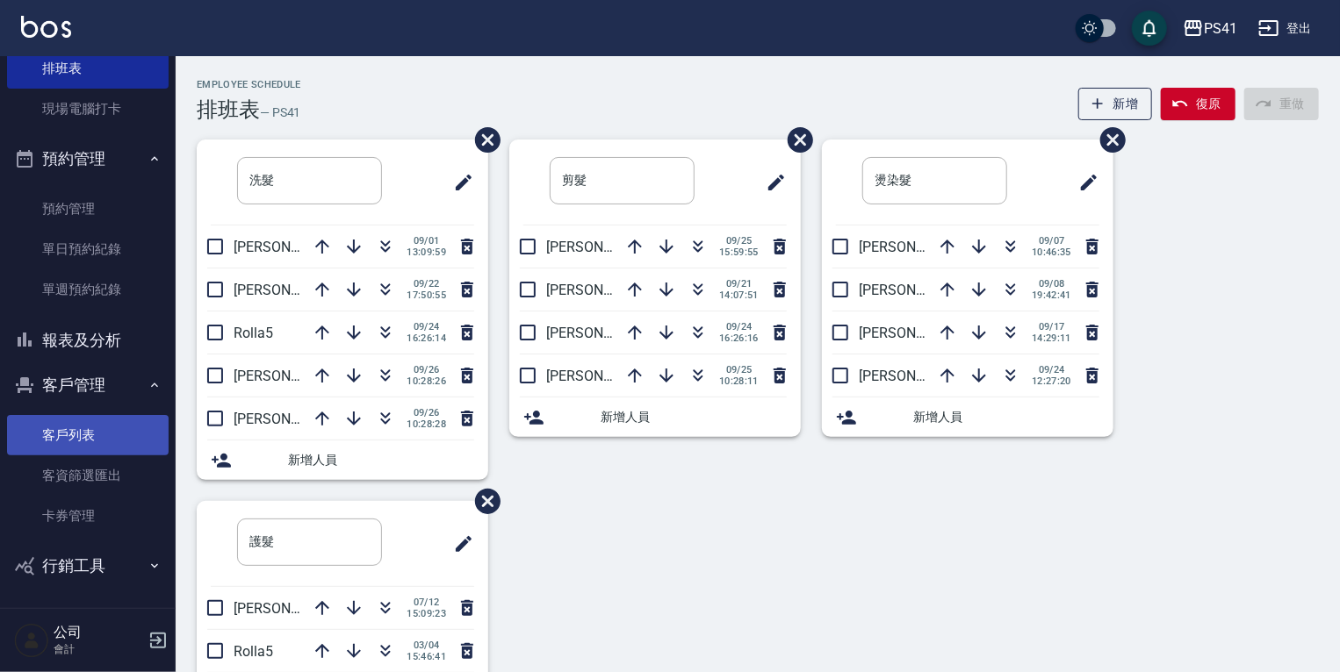
click at [69, 440] on link "客戶列表" at bounding box center [88, 435] width 162 height 40
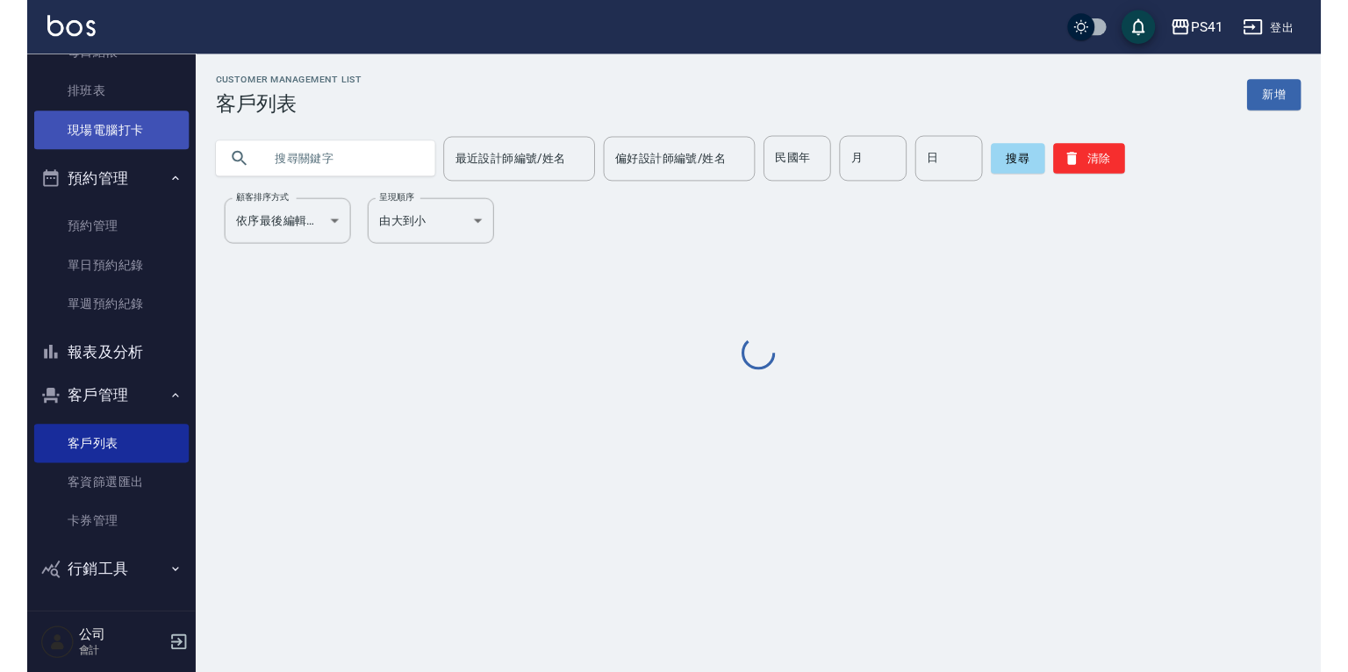
scroll to position [242, 0]
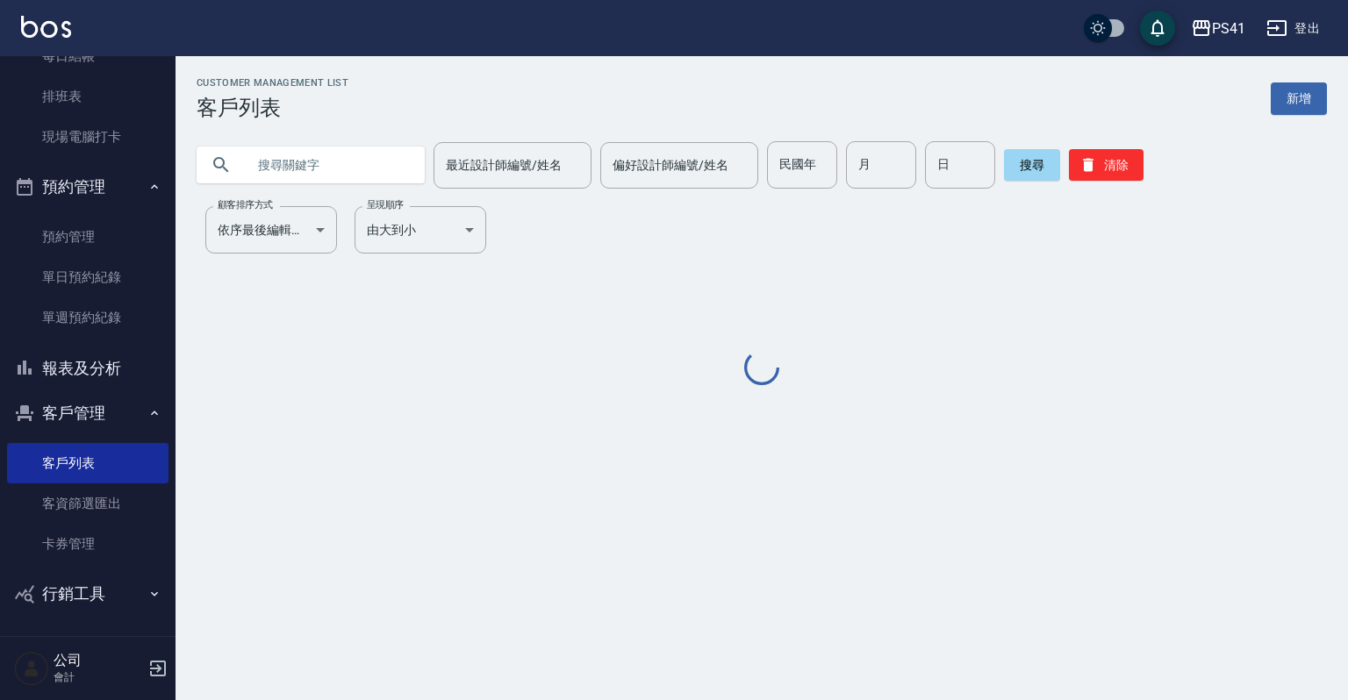
click at [301, 157] on input "text" at bounding box center [328, 164] width 165 height 47
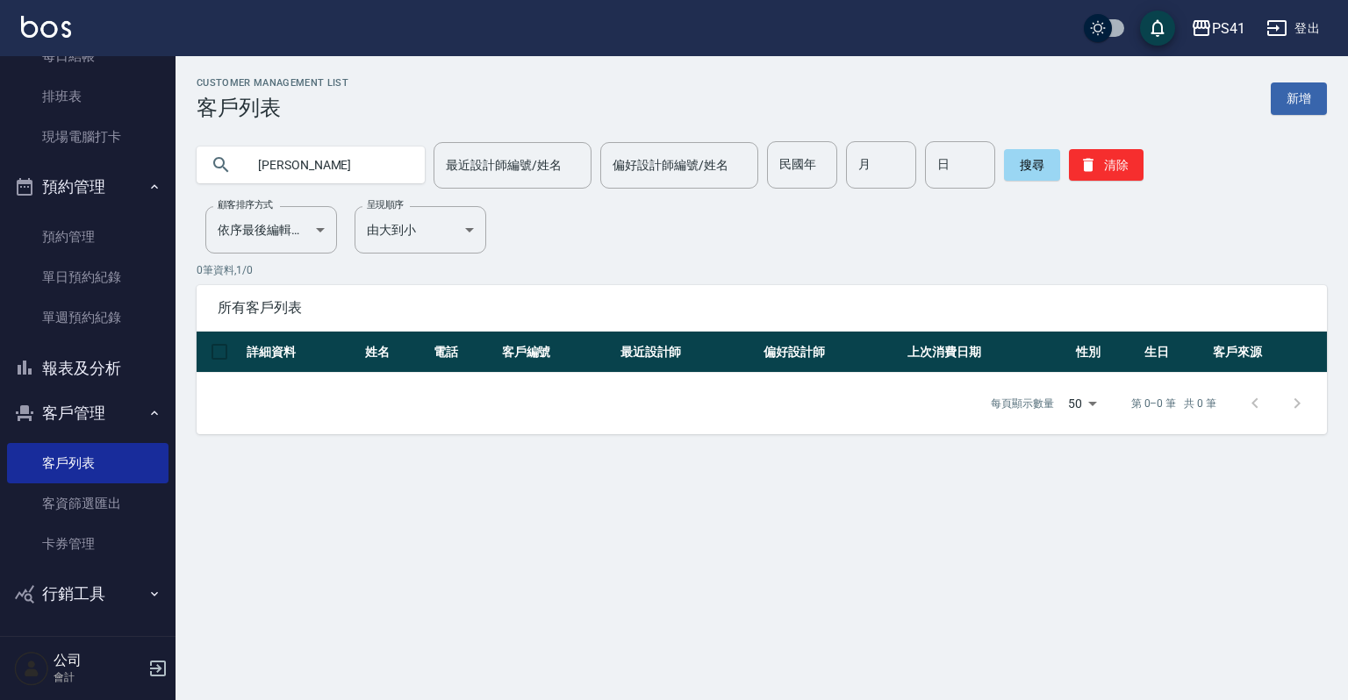
type input "屈"
click at [347, 168] on input "text" at bounding box center [328, 164] width 165 height 47
type input "0"
type input "陳"
type input "0"
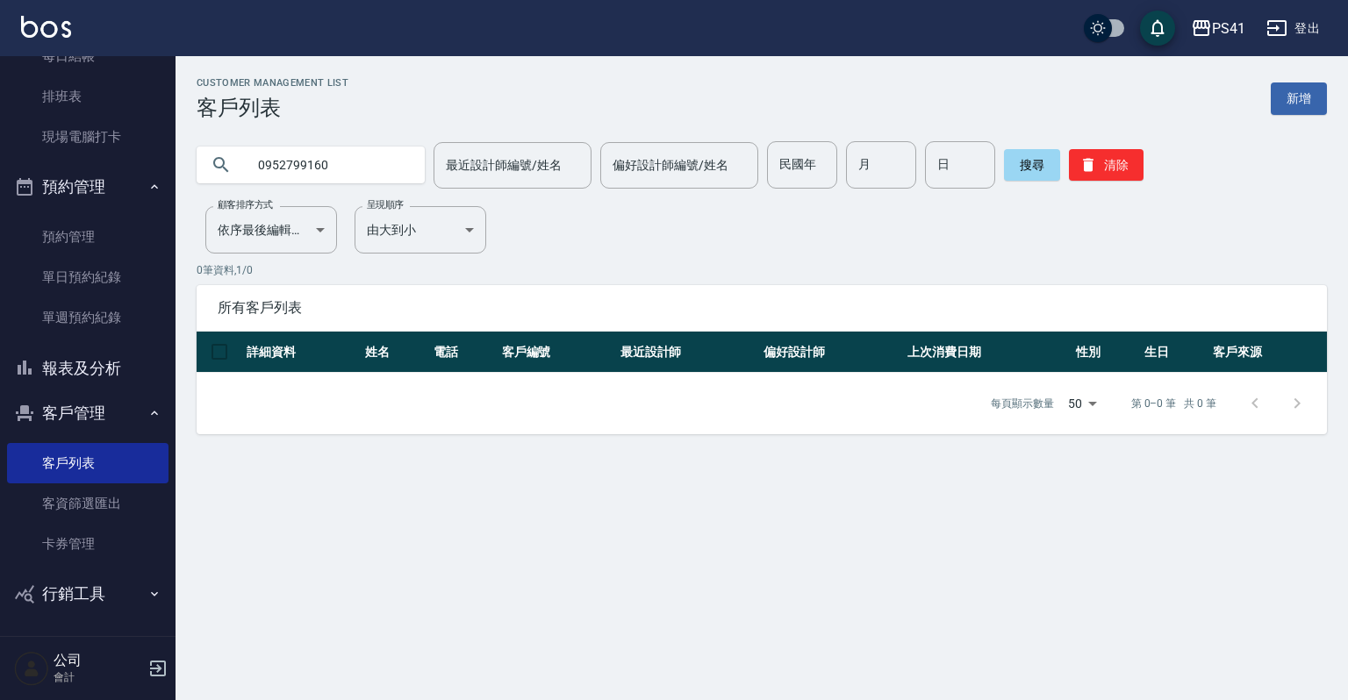
type input "0952799160"
click at [1087, 164] on icon "button" at bounding box center [1088, 165] width 11 height 13
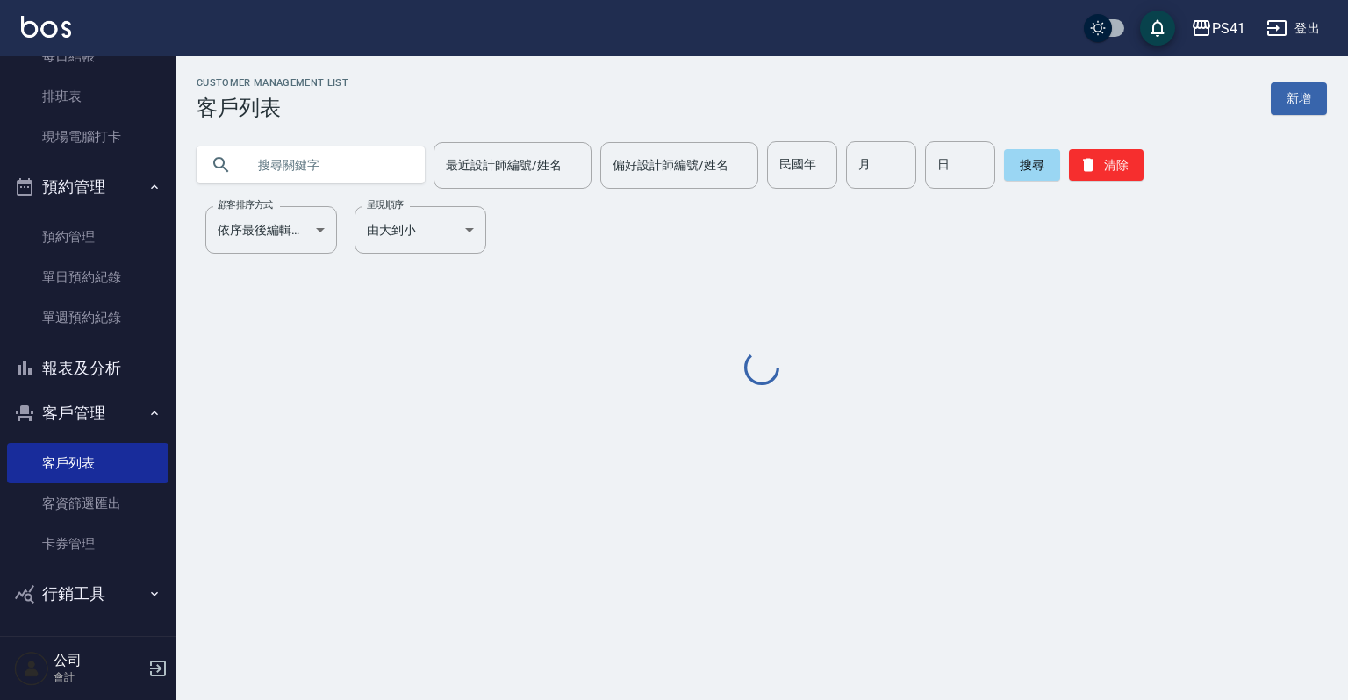
click at [112, 366] on button "報表及分析" at bounding box center [88, 369] width 162 height 46
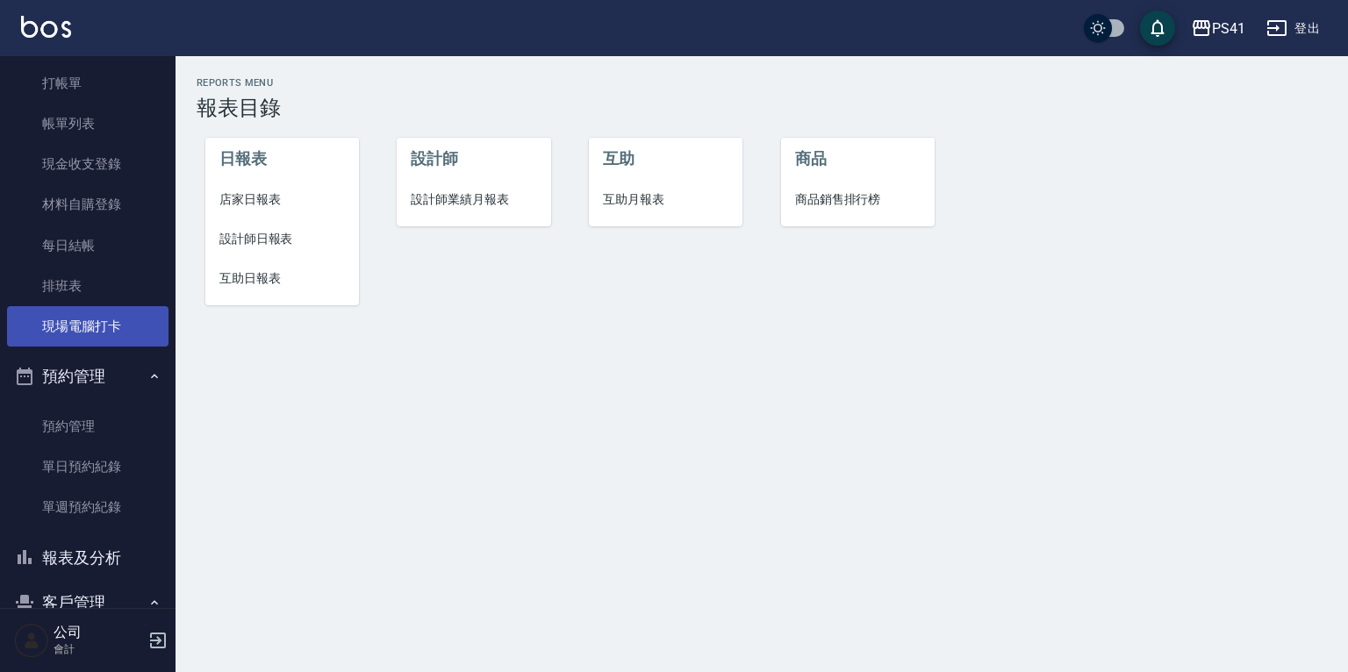
scroll to position [32, 0]
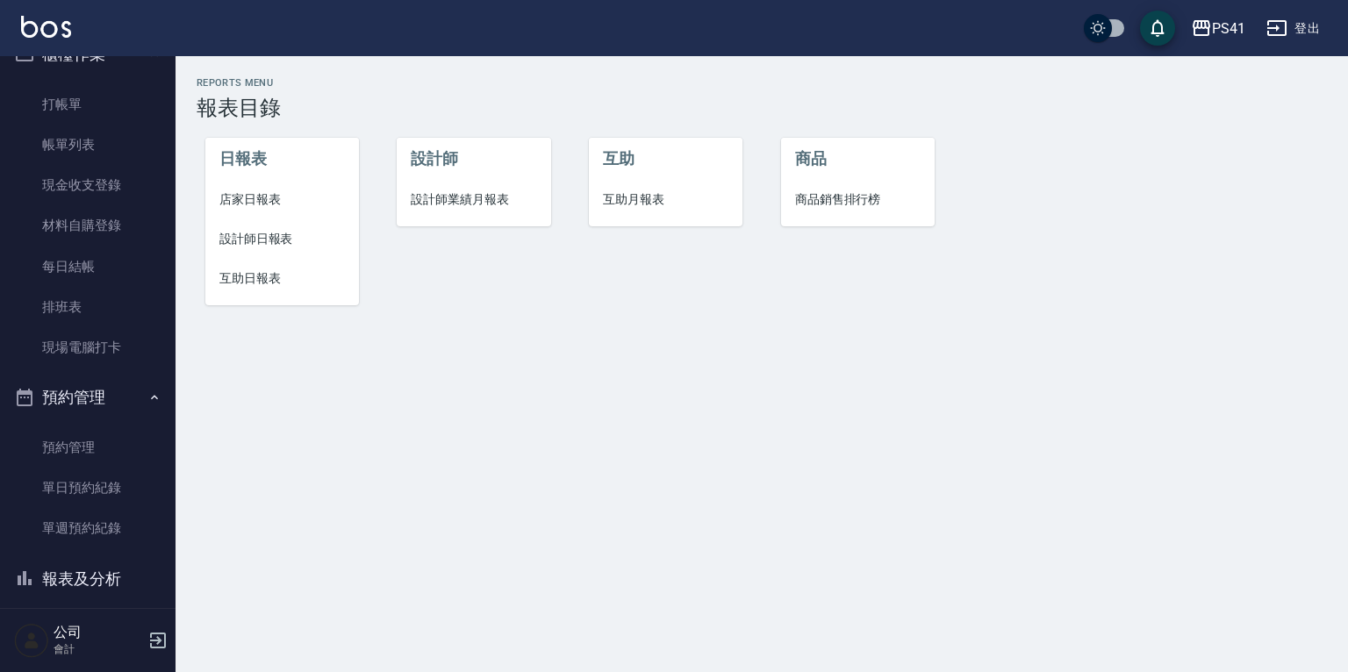
drag, startPoint x: 389, startPoint y: 343, endPoint x: 362, endPoint y: 98, distance: 246.4
click at [383, 256] on div "Reports Menu 報表目錄 日報表 店家日報表 設計師日報表 互助日報表 設計師 設計師業績月報表 互助 互助月報表 商品 商品銷售排行榜" at bounding box center [674, 336] width 1348 height 672
